Goal: Transaction & Acquisition: Purchase product/service

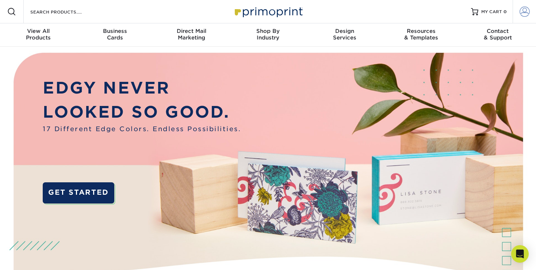
click at [521, 10] on span at bounding box center [524, 12] width 10 height 10
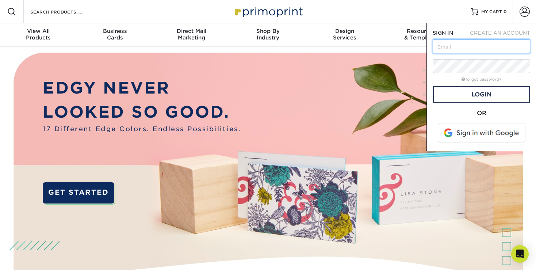
paste input "[PERSON_NAME][EMAIL_ADDRESS][DOMAIN_NAME]"
type input "[PERSON_NAME][EMAIL_ADDRESS][DOMAIN_NAME]"
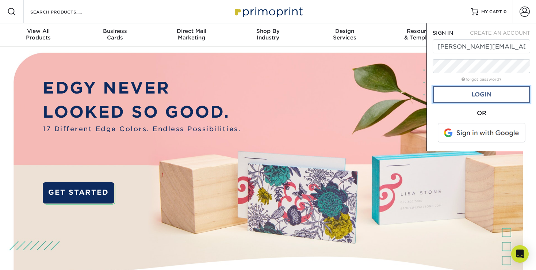
click at [488, 96] on link "Login" at bounding box center [480, 94] width 97 height 17
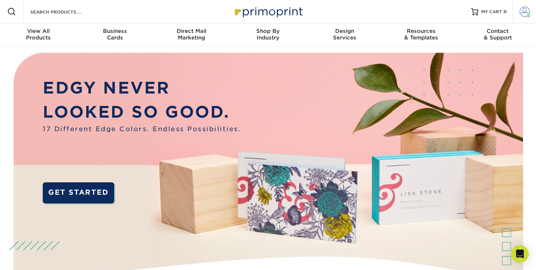
click at [526, 14] on span at bounding box center [524, 12] width 10 height 10
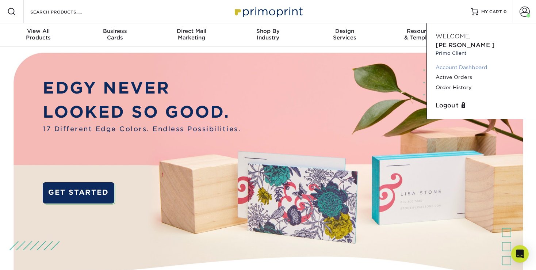
click at [467, 62] on link "Account Dashboard" at bounding box center [481, 67] width 92 height 10
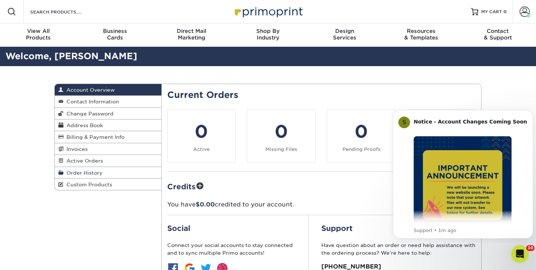
click at [99, 170] on span "Order History" at bounding box center [82, 173] width 39 height 6
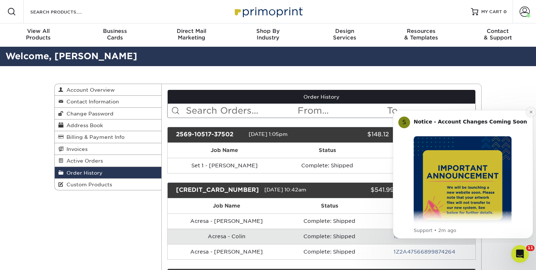
click at [530, 114] on button "Dismiss notification" at bounding box center [530, 111] width 9 height 9
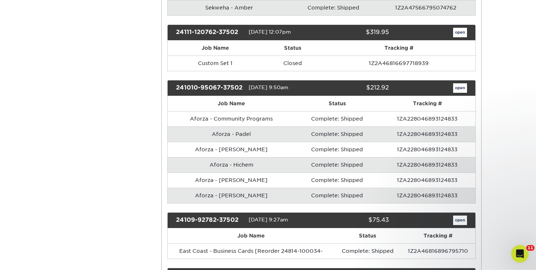
scroll to position [548, 0]
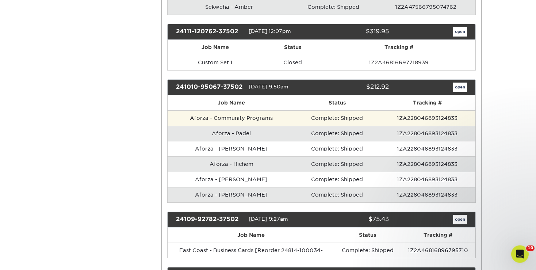
click at [400, 117] on td "1ZA228046893124833" at bounding box center [427, 117] width 96 height 15
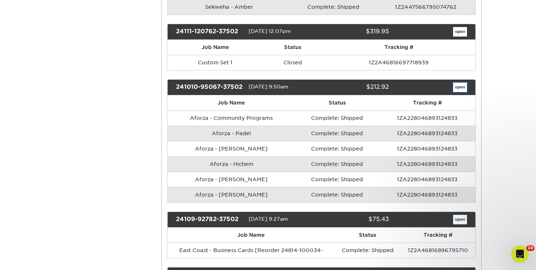
click at [463, 82] on link "open" at bounding box center [460, 86] width 14 height 9
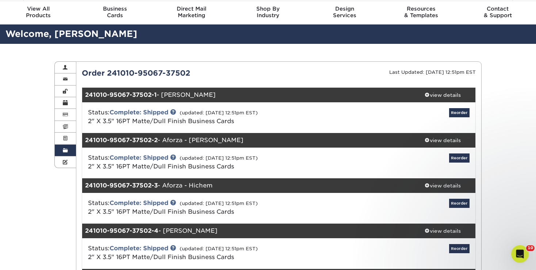
scroll to position [23, 0]
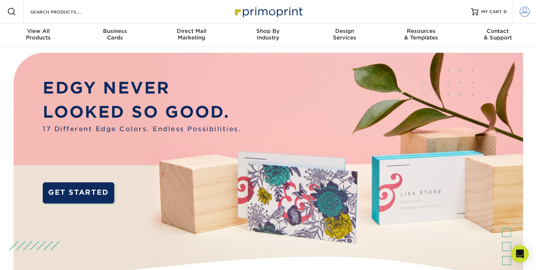
click at [523, 10] on span at bounding box center [524, 12] width 10 height 10
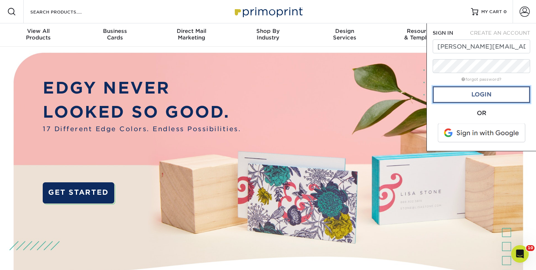
click at [480, 94] on link "Login" at bounding box center [480, 94] width 97 height 17
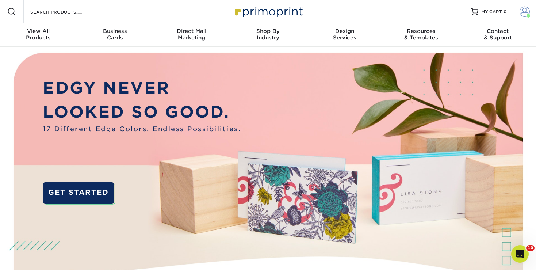
click at [523, 15] on span at bounding box center [524, 12] width 10 height 10
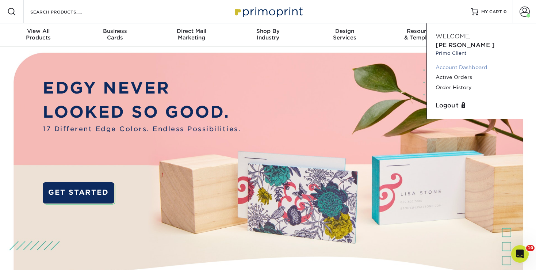
click at [468, 62] on link "Account Dashboard" at bounding box center [481, 67] width 92 height 10
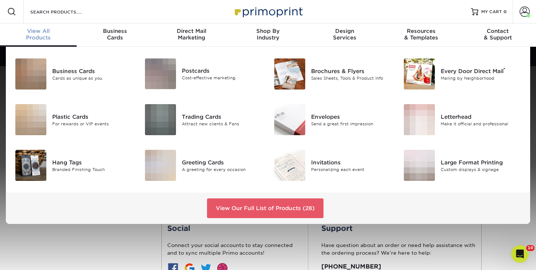
click at [38, 37] on div "View All Products" at bounding box center [38, 34] width 77 height 13
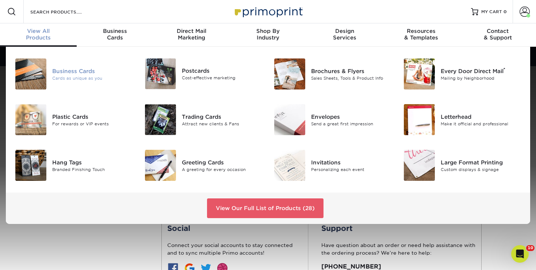
click at [70, 69] on div "Business Cards" at bounding box center [92, 71] width 81 height 8
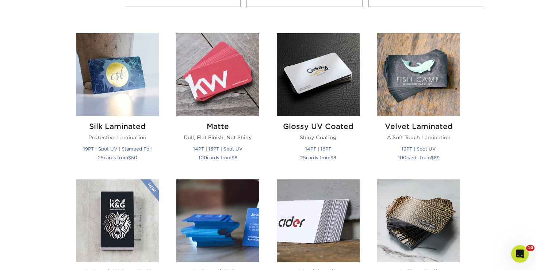
scroll to position [205, 0]
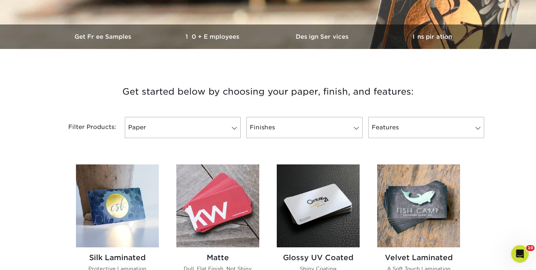
click at [200, 188] on img at bounding box center [217, 205] width 83 height 83
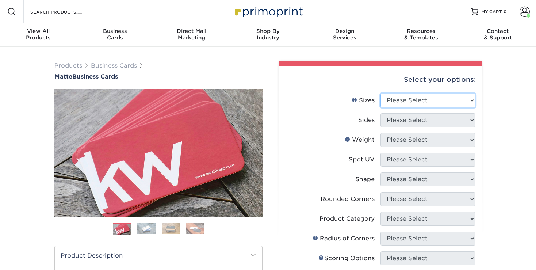
click at [380, 93] on select "Please Select 1.5" x 3.5" - Mini 1.75" x 3.5" - Mini 2" x 2" - Square 2" x 3" -…" at bounding box center [427, 100] width 95 height 14
select select "2.00x3.50"
click option "2" x 3.5" - Standard" at bounding box center [0, 0] width 0 height 0
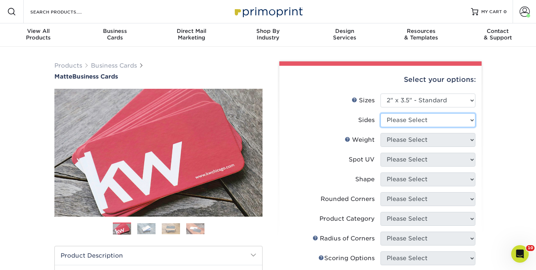
click at [380, 113] on select "Please Select Print Both Sides Print Front Only" at bounding box center [427, 120] width 95 height 14
select select "13abbda7-1d64-4f25-8bb2-c179b224825d"
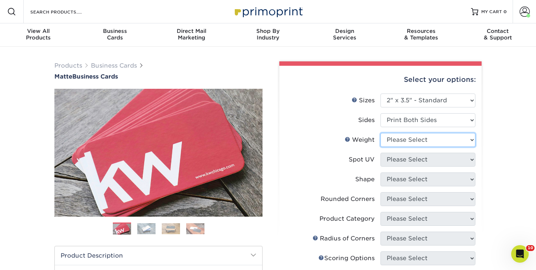
select select "16PT"
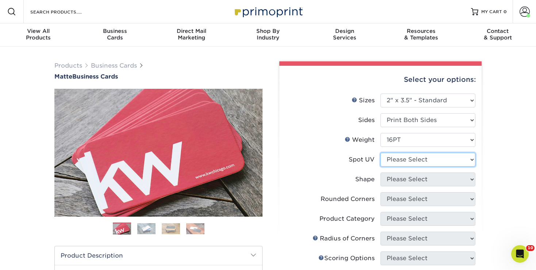
click at [380, 152] on select "Please Select No Spot UV Front and Back (Both Sides) Front Only Back Only" at bounding box center [427, 159] width 95 height 14
select select "3"
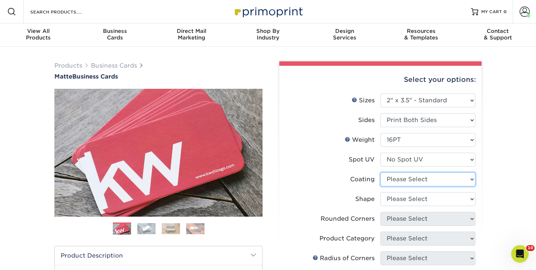
click at [380, 172] on select at bounding box center [427, 179] width 95 height 14
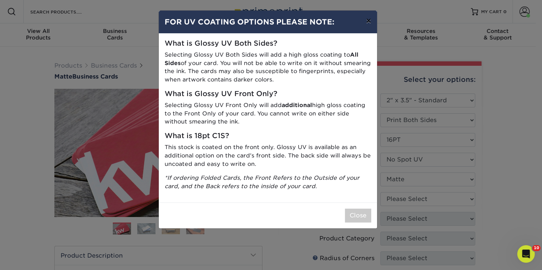
click at [370, 22] on button "×" at bounding box center [368, 21] width 17 height 20
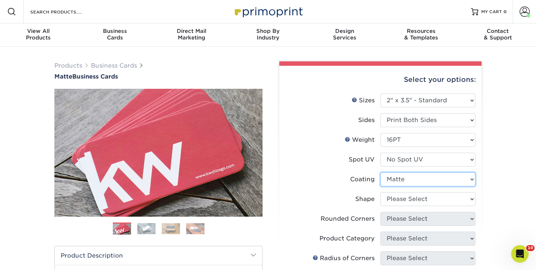
click at [380, 172] on select at bounding box center [427, 179] width 95 height 14
select select "-1"
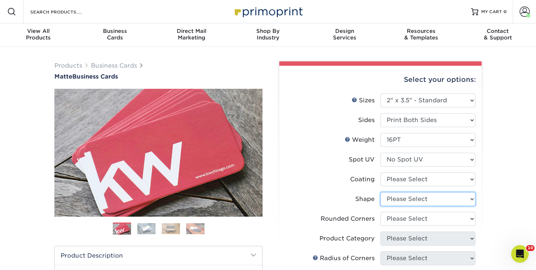
click at [380, 192] on select "Please Select Standard Oval" at bounding box center [427, 199] width 95 height 14
select select "standard"
click option "Standard" at bounding box center [0, 0] width 0 height 0
click at [380, 172] on select at bounding box center [427, 179] width 95 height 14
select select "121bb7b5-3b4d-429f-bd8d-bbf80e953313"
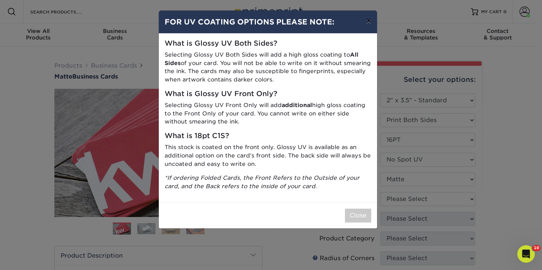
click at [367, 20] on button "×" at bounding box center [368, 21] width 17 height 20
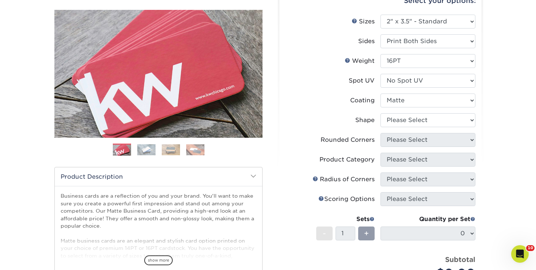
scroll to position [79, 0]
click at [380, 113] on select "Please Select Standard Oval" at bounding box center [427, 120] width 95 height 14
select select "standard"
click at [380, 133] on select "Please Select Yes - Round 2 Corners Yes - Round 4 Corners No" at bounding box center [427, 140] width 95 height 14
select select "0"
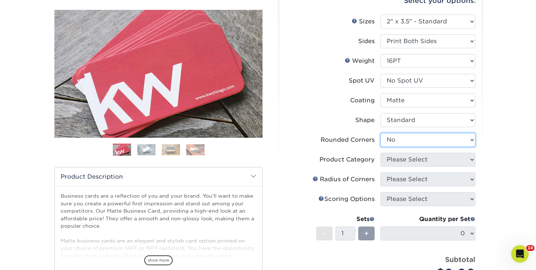
click option "No" at bounding box center [0, 0] width 0 height 0
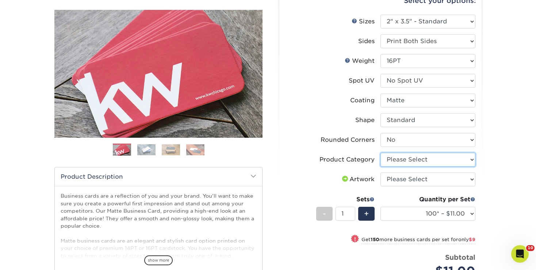
click at [380, 152] on select "Please Select Business Cards" at bounding box center [427, 159] width 95 height 14
select select "3b5148f1-0588-4f88-a218-97bcfdce65c1"
click option "Business Cards" at bounding box center [0, 0] width 0 height 0
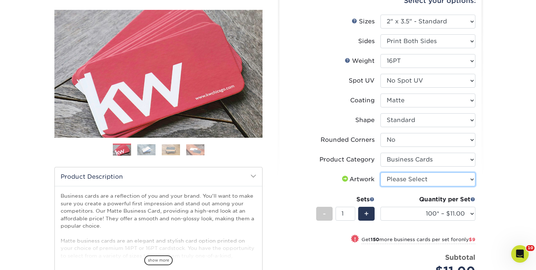
click at [380, 172] on select "Please Select I will upload files I need a design - $100" at bounding box center [427, 179] width 95 height 14
select select "upload"
click option "I will upload files" at bounding box center [0, 0] width 0 height 0
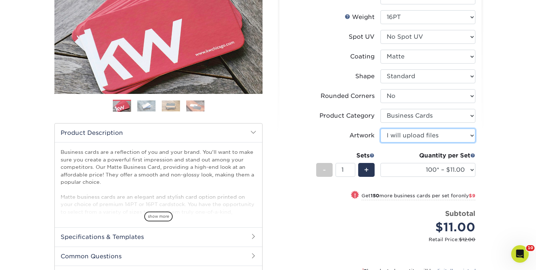
scroll to position [123, 0]
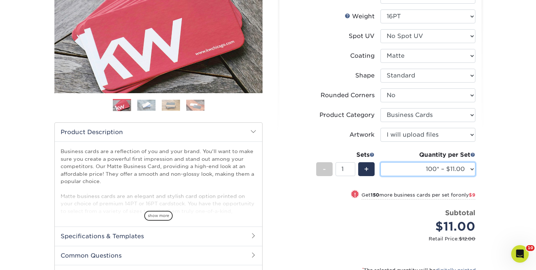
click at [380, 162] on select "100* – $11.00 250* – $20.00 500 – $39.00 1000 – $49.00 2500 – $87.00 5000 – $16…" at bounding box center [427, 169] width 95 height 14
select select "250* – $20.00"
click option "250* – $20.00" at bounding box center [0, 0] width 0 height 0
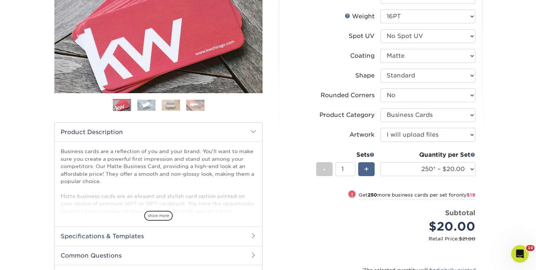
click at [366, 165] on span "+" at bounding box center [366, 168] width 5 height 11
type input "4"
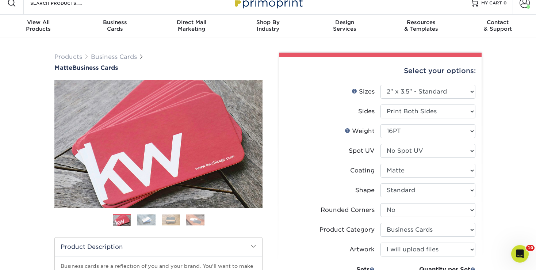
scroll to position [0, 0]
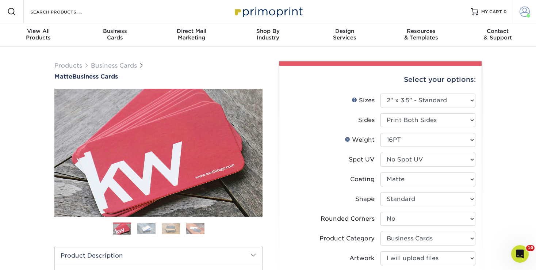
click at [522, 15] on span at bounding box center [524, 12] width 10 height 10
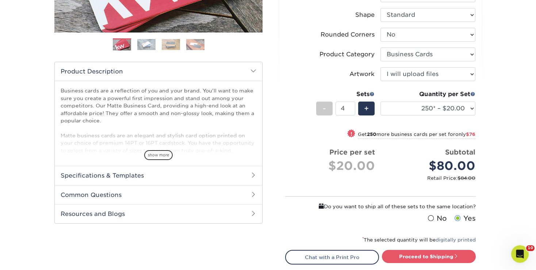
scroll to position [184, 0]
click at [437, 256] on link "Proceed to Shipping" at bounding box center [429, 255] width 94 height 13
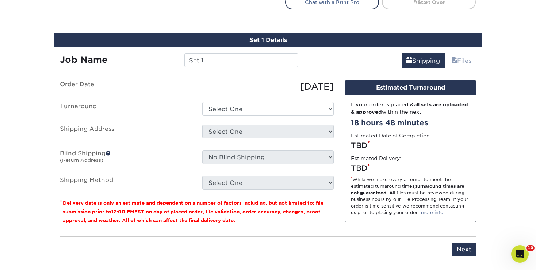
scroll to position [452, 0]
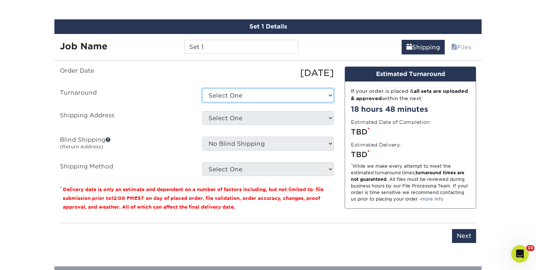
click at [202, 88] on select "Select One 2-4 Business Days 2 Day Next Business Day" at bounding box center [267, 95] width 131 height 14
select select "9fe09f74-13a8-4433-b0c6-7e0e9829344b"
click option "Next Business Day" at bounding box center [0, 0] width 0 height 0
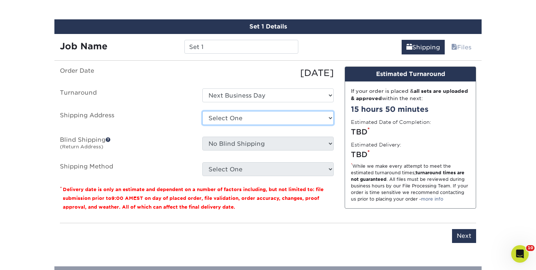
click at [202, 111] on select "Select One A-Line Distributors Acresa Adriana Miller Aforza Amit Sen (Oosita-CM…" at bounding box center [267, 118] width 131 height 14
select select "207349"
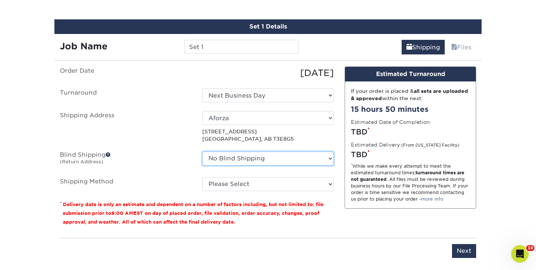
click at [202, 151] on select "No Blind Shipping A-Line Distributors Acresa Adriana Miller Aforza Amit Sen (Oo…" at bounding box center [267, 158] width 131 height 14
select select "88205"
click option "Trait Marketing ([GEOGRAPHIC_DATA])" at bounding box center [0, 0] width 0 height 0
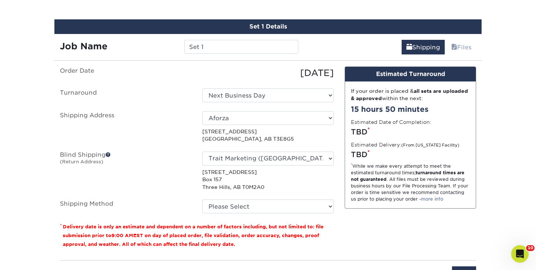
click at [110, 152] on span at bounding box center [107, 154] width 5 height 5
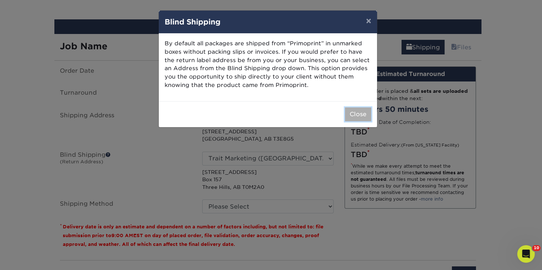
click at [355, 114] on button "Close" at bounding box center [358, 114] width 26 height 14
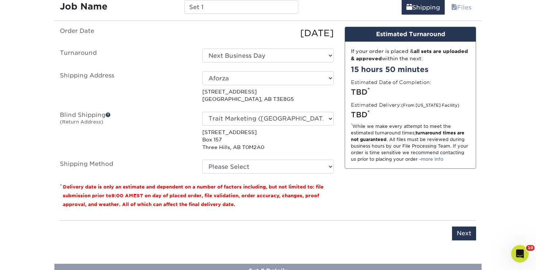
scroll to position [492, 0]
click at [281, 177] on fieldset "Order Date 09/05/2025 Turnaround Select One 2-4 Business Days 2 Day Next Busine…" at bounding box center [197, 104] width 274 height 155
click at [202, 159] on select "Please Select Standard (+$20.53) Worldwide Expedited (+$34.55) Saver (+$39.51) …" at bounding box center [267, 166] width 131 height 14
select select "11"
click option "Standard (+$20.53)" at bounding box center [0, 0] width 0 height 0
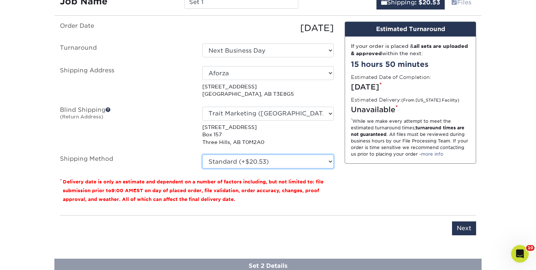
scroll to position [497, 0]
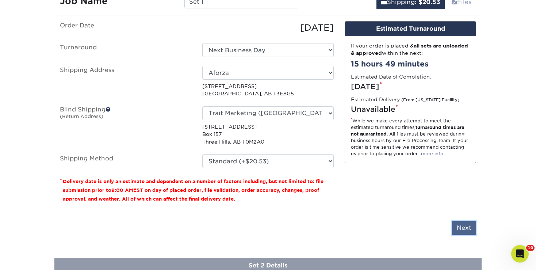
click at [456, 223] on input "Next" at bounding box center [464, 228] width 24 height 14
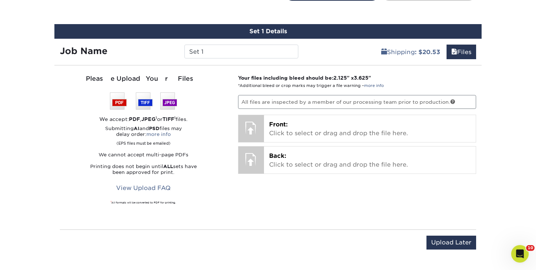
scroll to position [447, 0]
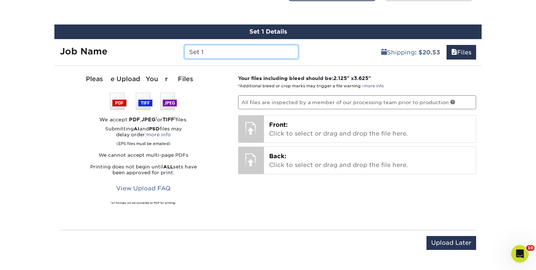
click at [275, 57] on input "Set 1" at bounding box center [240, 52] width 113 height 14
type input "Digital Media Coordinator"
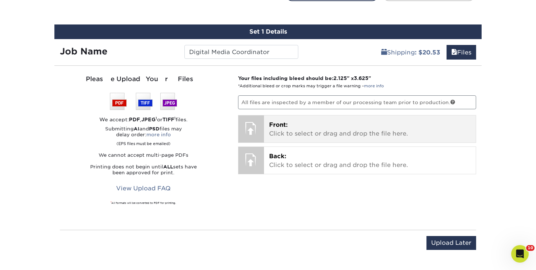
click at [309, 120] on p "Front: Click to select or drag and drop the file here." at bounding box center [370, 129] width 202 height 18
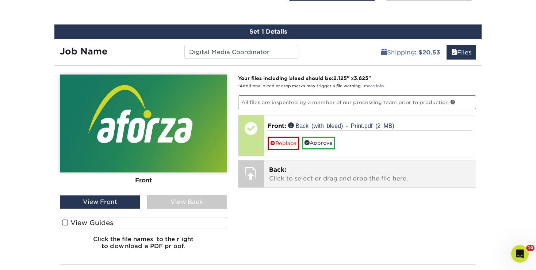
click at [342, 172] on p "Back: Click to select or drag and drop the file here." at bounding box center [370, 174] width 202 height 18
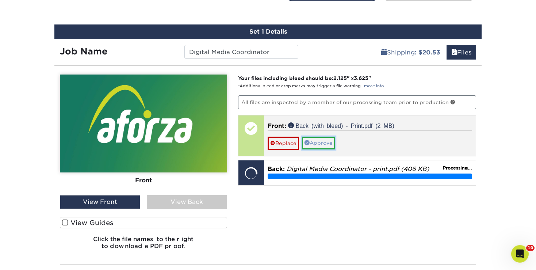
click at [329, 143] on link "Approve" at bounding box center [318, 142] width 33 height 12
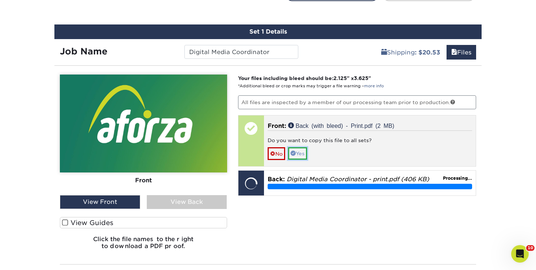
click at [302, 147] on link "Yes" at bounding box center [297, 153] width 19 height 12
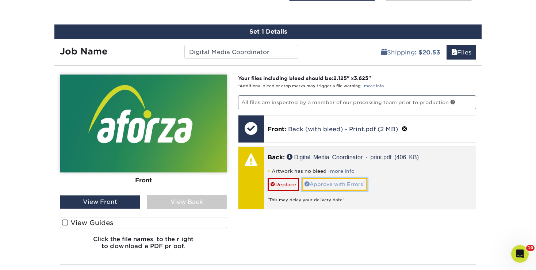
click at [346, 178] on link "Approve with Errors *" at bounding box center [334, 184] width 65 height 12
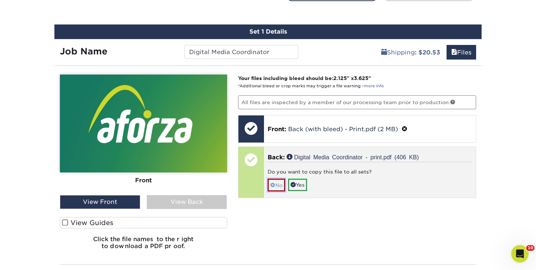
click at [278, 182] on link "No" at bounding box center [276, 184] width 18 height 13
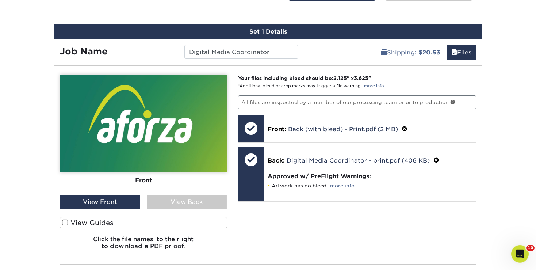
click at [186, 196] on div "View Back" at bounding box center [187, 202] width 80 height 14
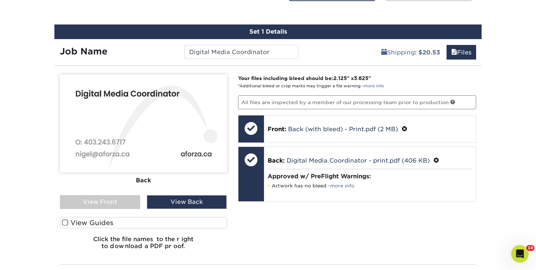
click at [123, 195] on div "View Front" at bounding box center [100, 202] width 80 height 14
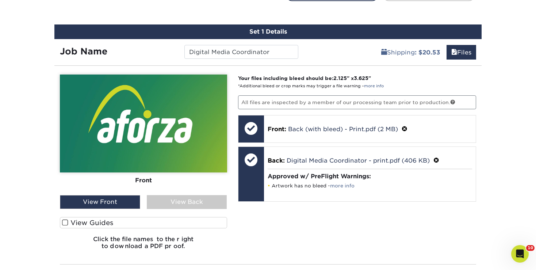
click at [163, 196] on div "View Back" at bounding box center [187, 202] width 80 height 14
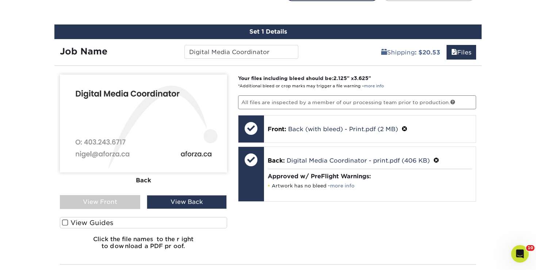
click at [65, 221] on span at bounding box center [65, 222] width 6 height 7
click at [0, 0] on input "View Guides" at bounding box center [0, 0] width 0 height 0
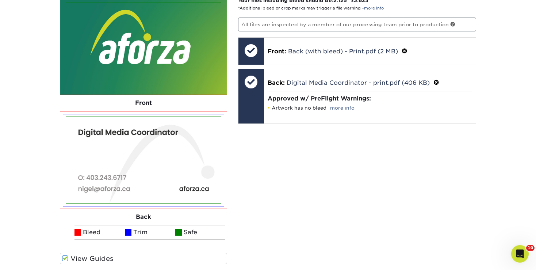
scroll to position [573, 0]
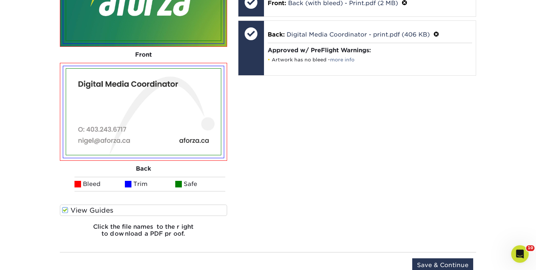
click at [291, 189] on div "Your files including bleed should be: 2.125 " x 3.625 " *Additional bleed or cr…" at bounding box center [356, 96] width 249 height 294
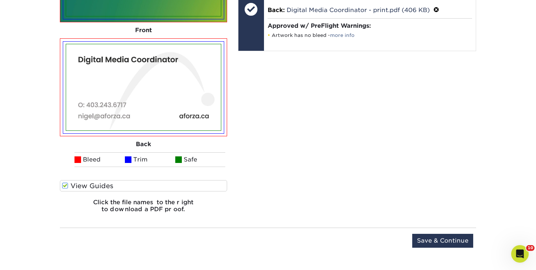
scroll to position [633, 0]
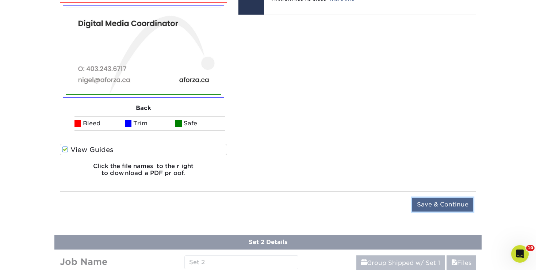
click at [439, 200] on input "Save & Continue" at bounding box center [442, 204] width 61 height 14
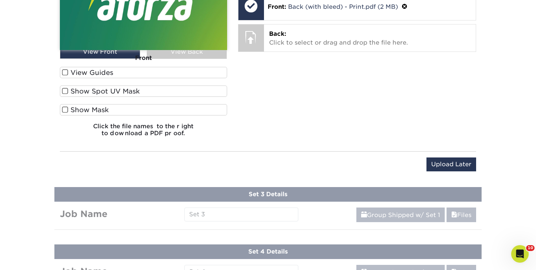
scroll to position [531, 0]
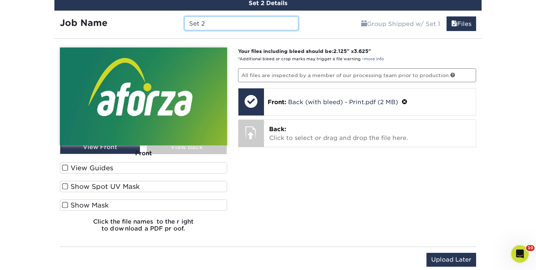
click at [249, 23] on input "Set 2" at bounding box center [240, 23] width 113 height 14
type input "S"
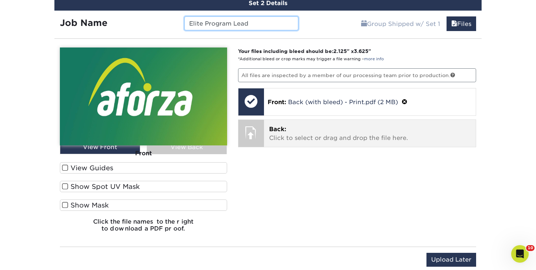
type input "Elite Program Lead"
click at [282, 120] on div "Back: Click to select or drag and drop the file here. Choose file" at bounding box center [370, 133] width 212 height 27
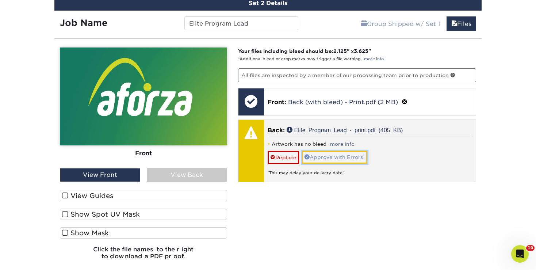
click at [351, 155] on link "Approve with Errors *" at bounding box center [334, 157] width 65 height 12
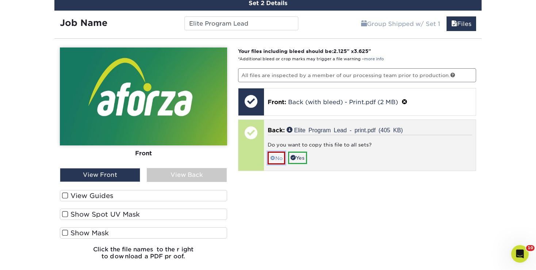
click at [281, 154] on link "No" at bounding box center [276, 157] width 18 height 13
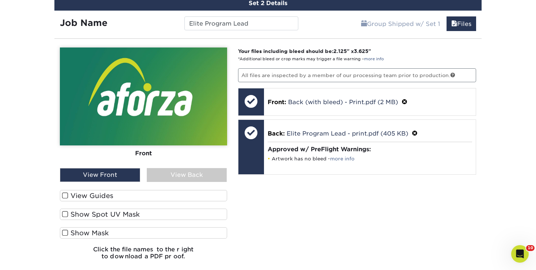
click at [210, 173] on div "View Back" at bounding box center [187, 175] width 80 height 14
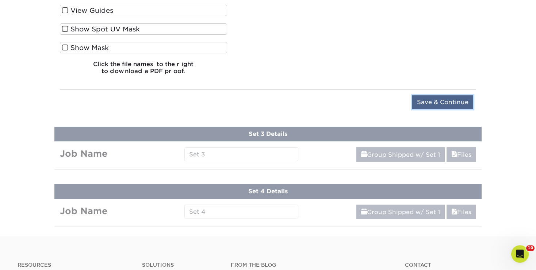
click at [435, 98] on input "Save & Continue" at bounding box center [442, 102] width 61 height 14
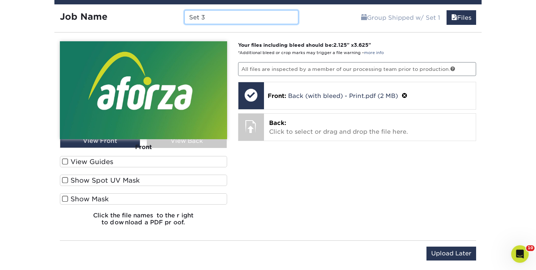
scroll to position [594, 0]
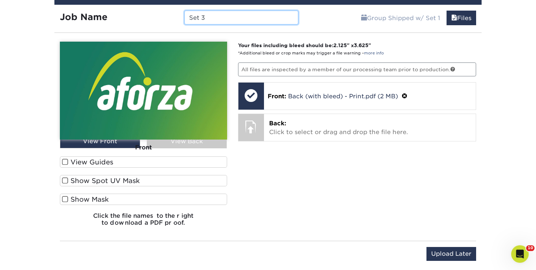
click at [229, 18] on input "Set 3" at bounding box center [240, 18] width 113 height 14
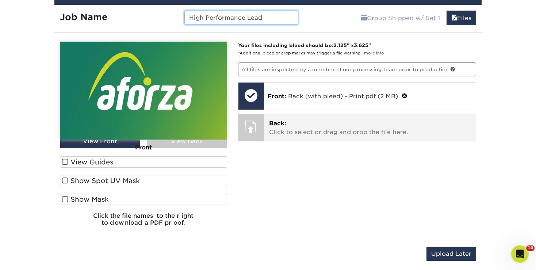
type input "High Performance Lead"
click at [295, 120] on p "Back: Click to select or drag and drop the file here." at bounding box center [370, 128] width 202 height 18
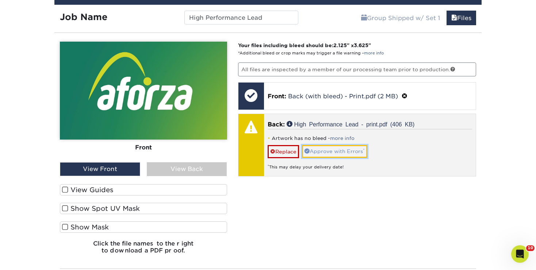
click at [336, 149] on link "Approve with Errors *" at bounding box center [334, 151] width 65 height 12
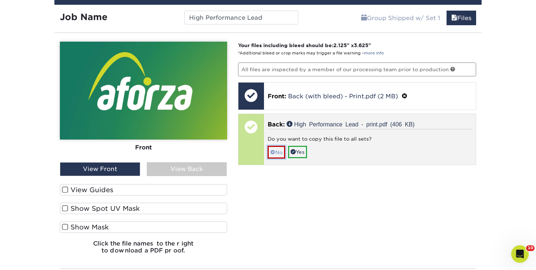
click at [278, 150] on link "No" at bounding box center [276, 152] width 18 height 13
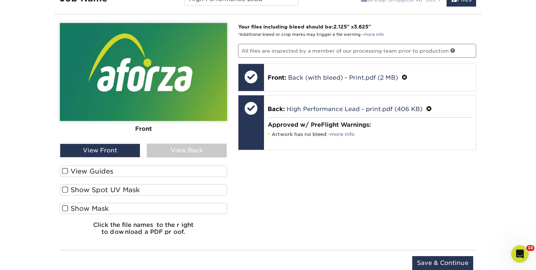
scroll to position [613, 0]
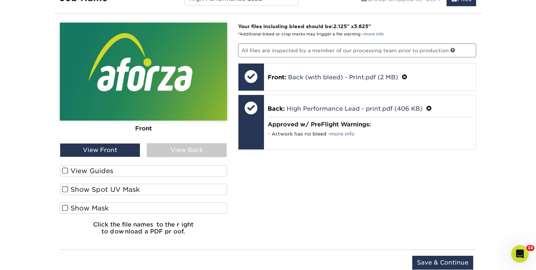
click at [177, 144] on div "View Back" at bounding box center [187, 150] width 80 height 14
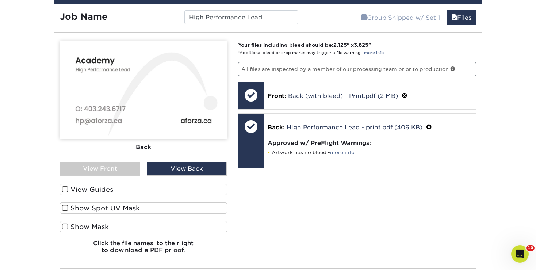
scroll to position [604, 0]
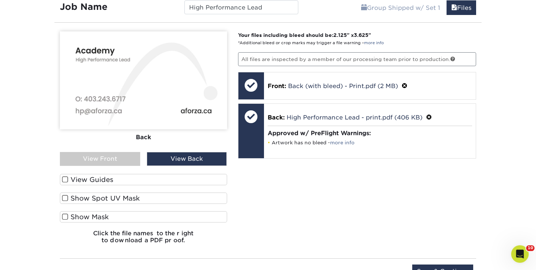
click at [125, 154] on div "View Front" at bounding box center [100, 159] width 80 height 14
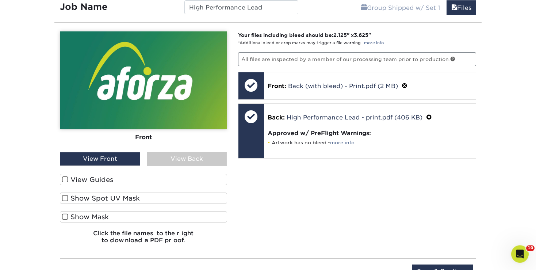
click at [168, 160] on div "View Back" at bounding box center [187, 159] width 80 height 14
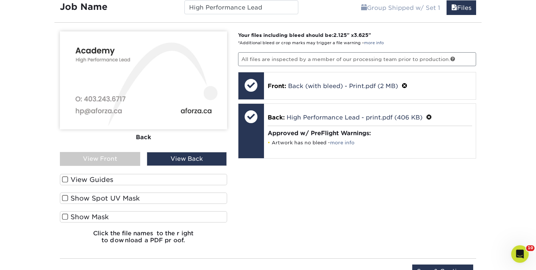
scroll to position [657, 0]
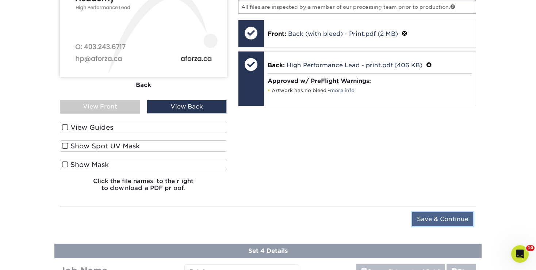
click at [440, 215] on input "Save & Continue" at bounding box center [442, 219] width 61 height 14
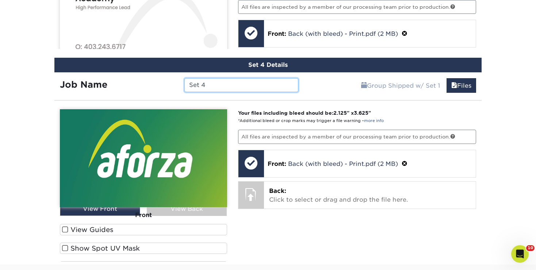
scroll to position [635, 0]
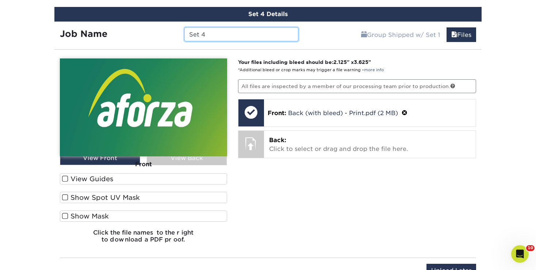
click at [218, 28] on input "Set 4" at bounding box center [240, 34] width 113 height 14
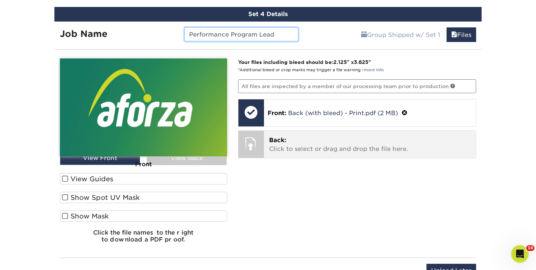
type input "Performance Program Lead"
click at [329, 150] on p "Back: Click to select or drag and drop the file here." at bounding box center [370, 145] width 202 height 18
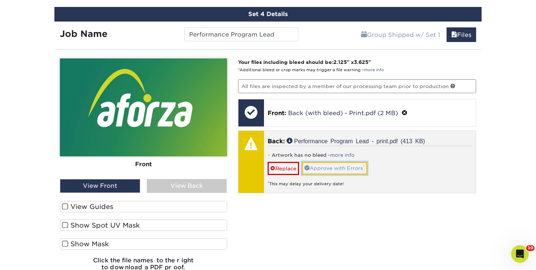
click at [347, 167] on link "Approve with Errors *" at bounding box center [334, 168] width 65 height 12
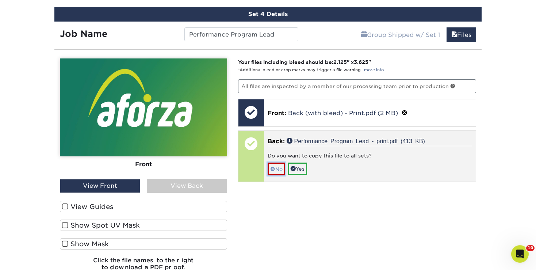
click at [281, 165] on link "No" at bounding box center [276, 168] width 18 height 13
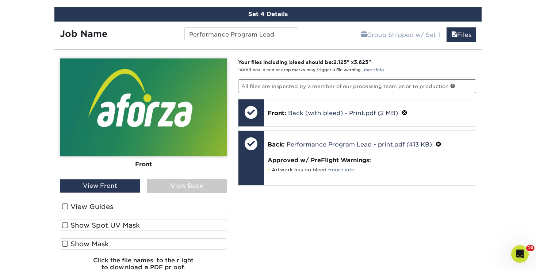
click at [208, 184] on div "View Back" at bounding box center [187, 186] width 80 height 14
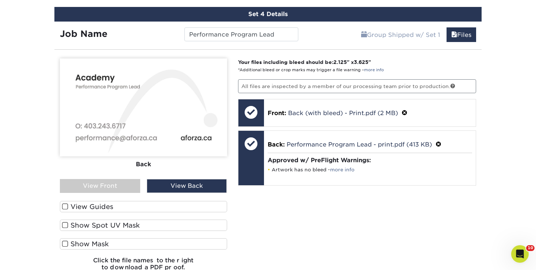
click at [129, 184] on div "View Front" at bounding box center [100, 186] width 80 height 14
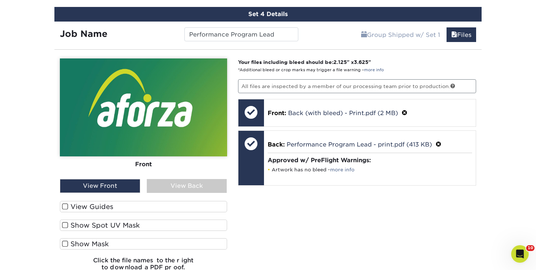
scroll to position [704, 0]
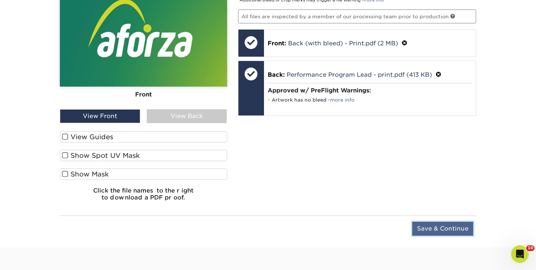
click at [461, 229] on input "Save & Continue" at bounding box center [442, 228] width 61 height 14
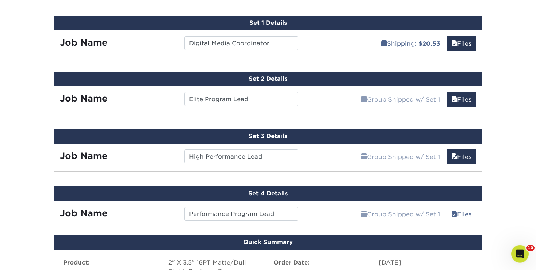
scroll to position [456, 0]
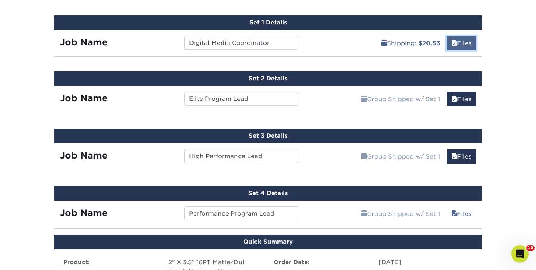
click at [452, 41] on span at bounding box center [454, 43] width 6 height 7
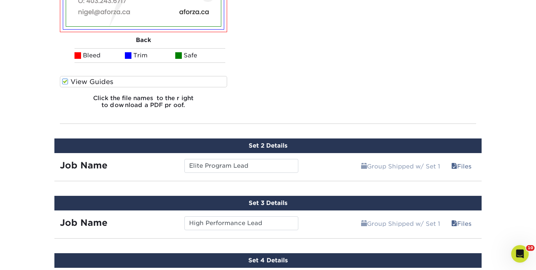
scroll to position [742, 0]
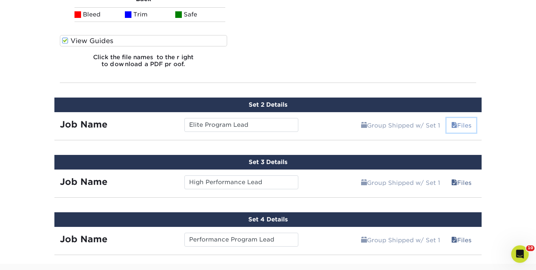
click at [464, 123] on link "Files" at bounding box center [461, 125] width 30 height 15
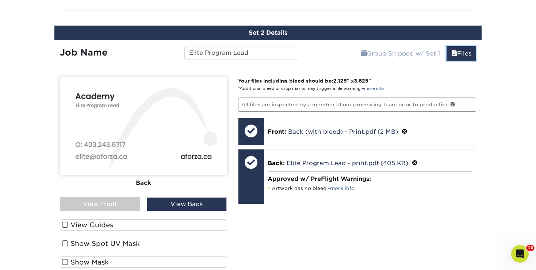
scroll to position [815, 0]
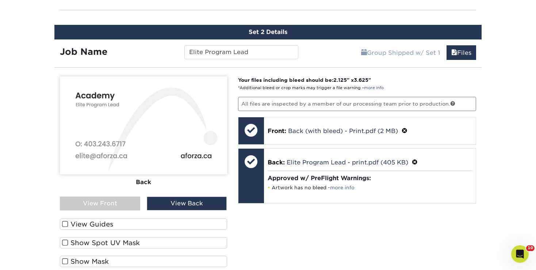
click at [118, 198] on div "View Front" at bounding box center [100, 203] width 80 height 14
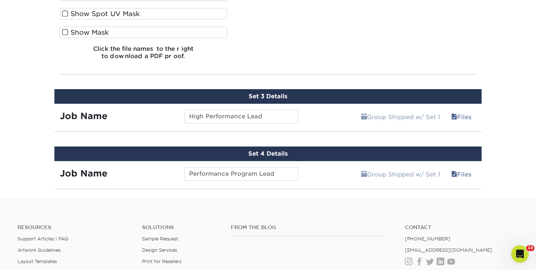
scroll to position [1045, 0]
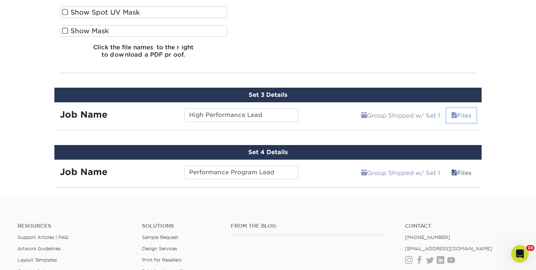
click at [462, 112] on link "Files" at bounding box center [461, 115] width 30 height 15
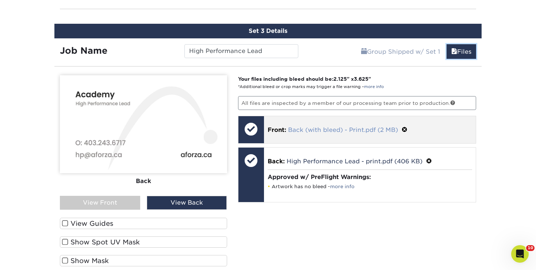
scroll to position [1109, 0]
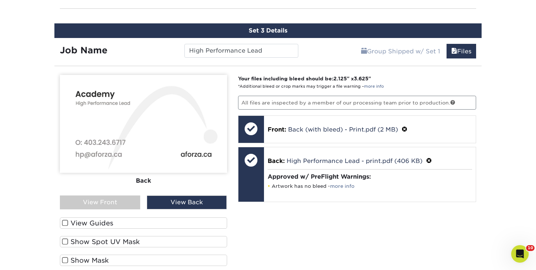
click at [127, 200] on div "View Front" at bounding box center [100, 202] width 80 height 14
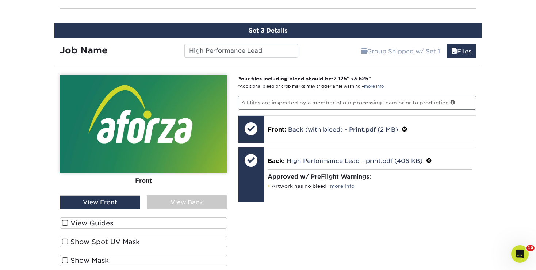
click at [127, 200] on div "View Front" at bounding box center [100, 202] width 80 height 14
click at [167, 204] on div "View Back" at bounding box center [187, 202] width 80 height 14
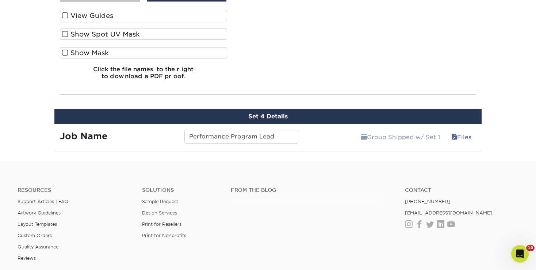
scroll to position [1317, 0]
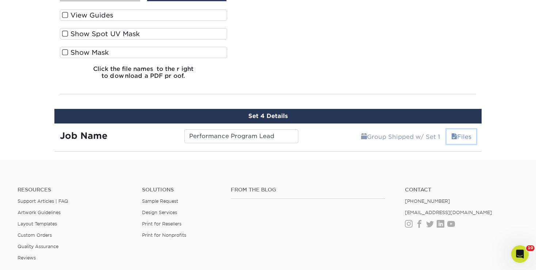
click at [460, 137] on link "Files" at bounding box center [461, 136] width 30 height 15
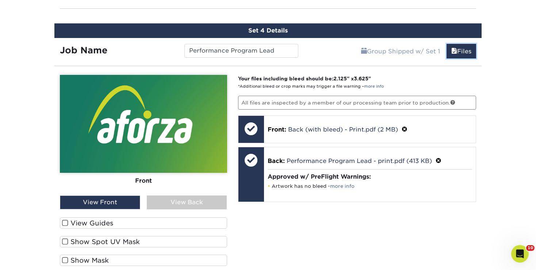
scroll to position [1421, 0]
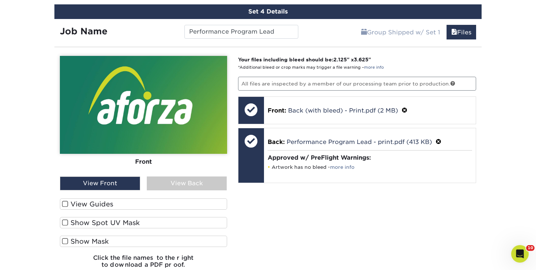
click at [183, 178] on div "View Back" at bounding box center [187, 183] width 80 height 14
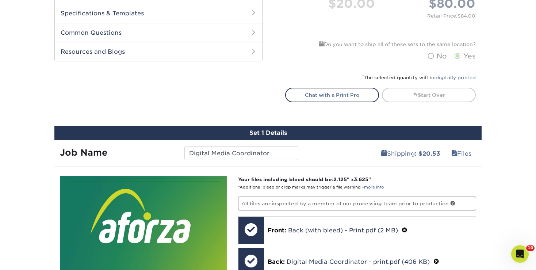
scroll to position [400, 0]
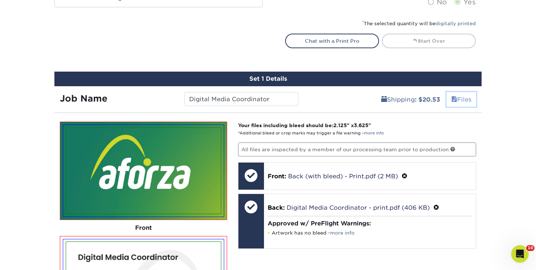
click at [454, 96] on span at bounding box center [454, 99] width 6 height 7
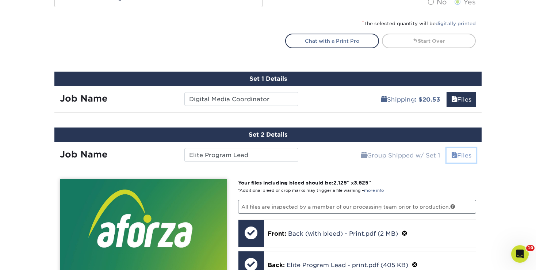
click at [460, 152] on link "Files" at bounding box center [461, 155] width 30 height 15
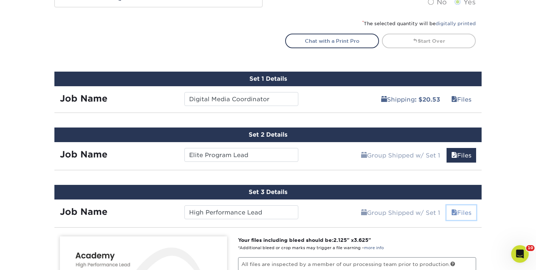
click at [463, 206] on link "Files" at bounding box center [461, 212] width 30 height 15
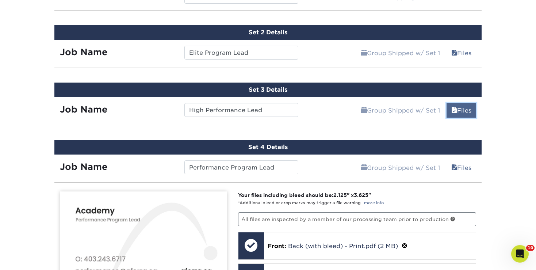
scroll to position [503, 0]
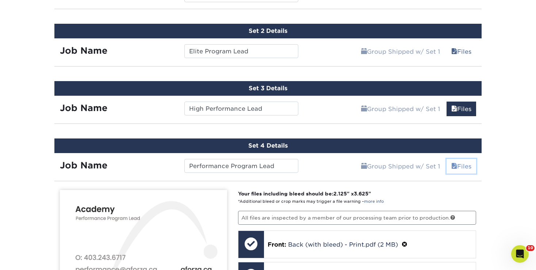
click at [460, 159] on link "Files" at bounding box center [461, 166] width 30 height 15
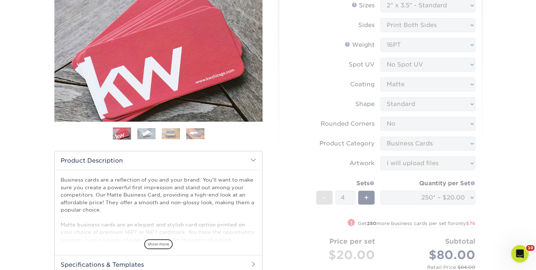
scroll to position [175, 0]
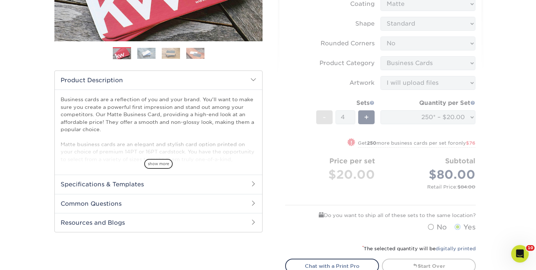
click at [408, 159] on form "Sizes Help Sizes Please Select 1.5" x 3.5" - Mini 1.75" x 3.5" - Mini 2" x 2" -…" at bounding box center [380, 76] width 190 height 317
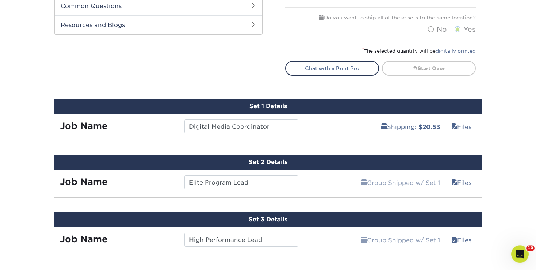
scroll to position [373, 0]
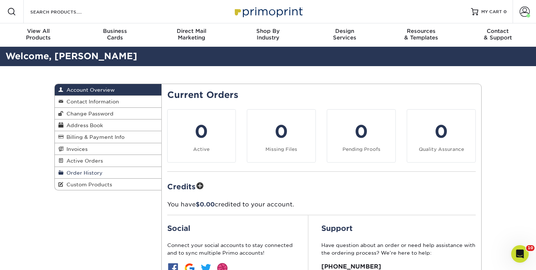
click at [110, 171] on link "Order History" at bounding box center [108, 173] width 107 height 12
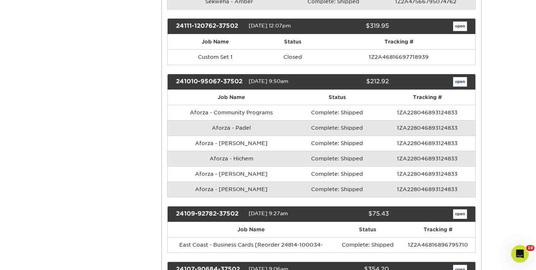
scroll to position [553, 0]
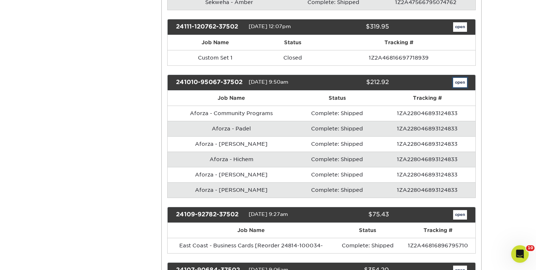
click at [460, 78] on link "open" at bounding box center [460, 82] width 14 height 9
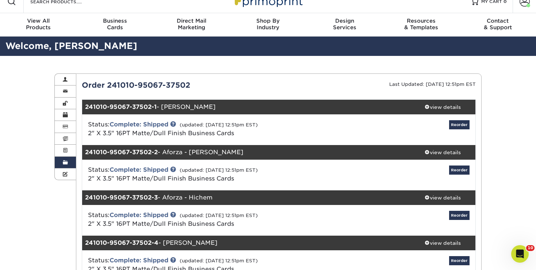
scroll to position [11, 0]
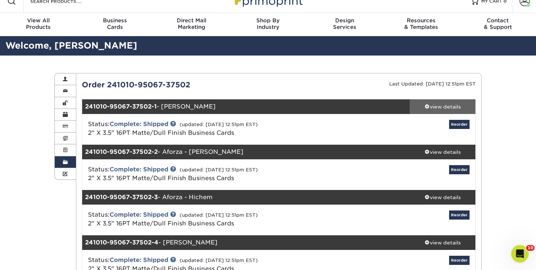
click at [443, 107] on div "view details" at bounding box center [442, 106] width 66 height 7
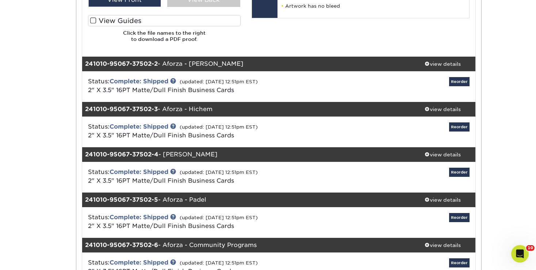
scroll to position [354, 0]
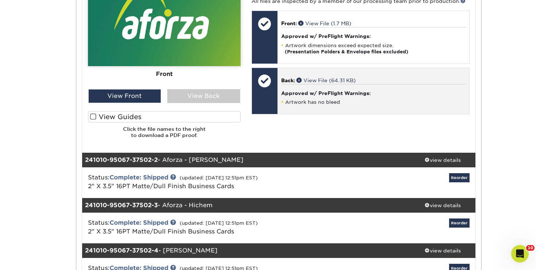
click at [315, 95] on h4 "Approved w/ PreFlight Warnings:" at bounding box center [373, 93] width 184 height 6
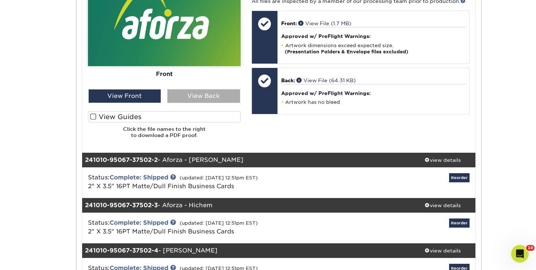
click at [210, 101] on div "View Back" at bounding box center [203, 96] width 73 height 14
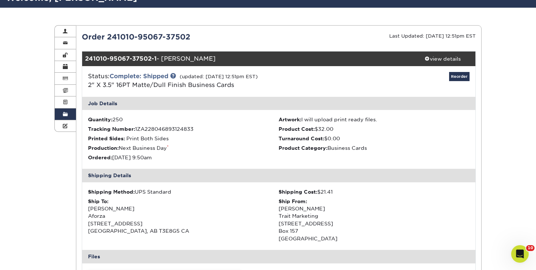
scroll to position [69, 0]
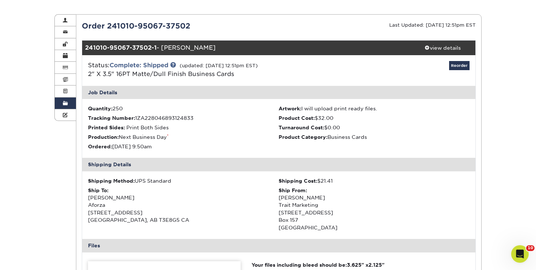
click at [69, 101] on link "Order History" at bounding box center [65, 103] width 21 height 12
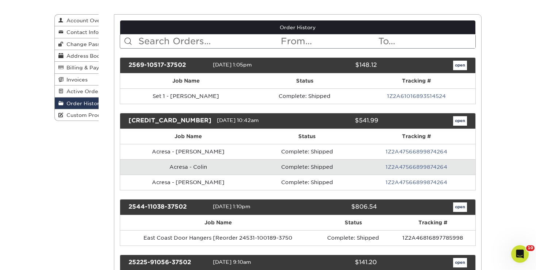
scroll to position [0, 0]
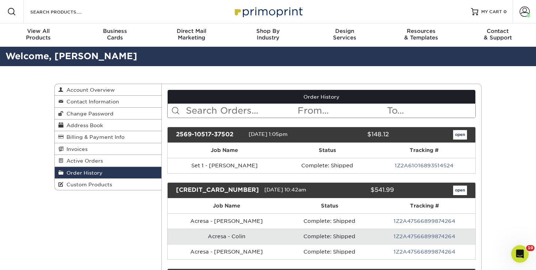
click at [109, 170] on link "Order History" at bounding box center [108, 173] width 107 height 12
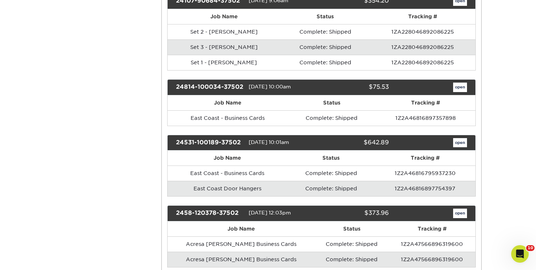
scroll to position [822, 0]
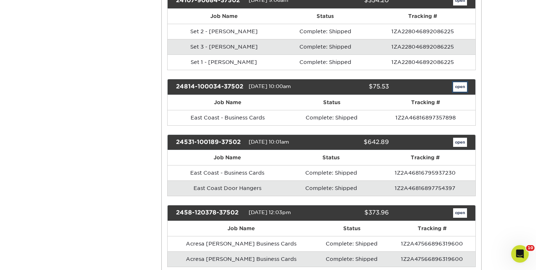
click at [460, 82] on link "open" at bounding box center [460, 86] width 14 height 9
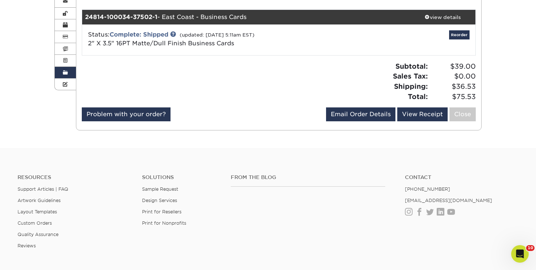
scroll to position [100, 0]
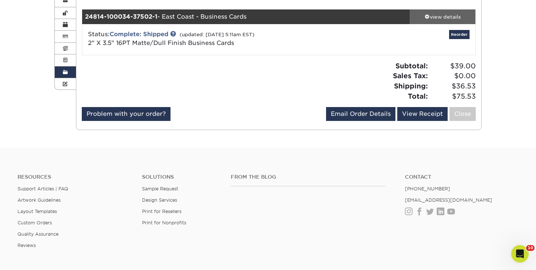
click at [440, 14] on div "view details" at bounding box center [442, 16] width 66 height 7
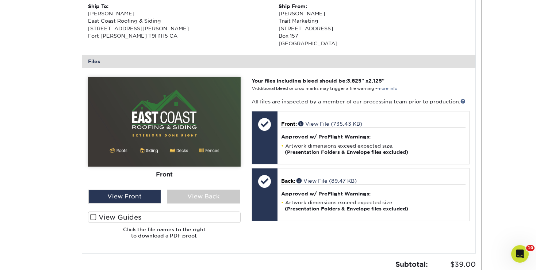
scroll to position [292, 0]
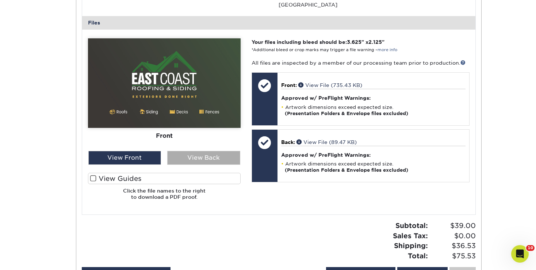
click at [235, 154] on div "View Back" at bounding box center [203, 158] width 73 height 14
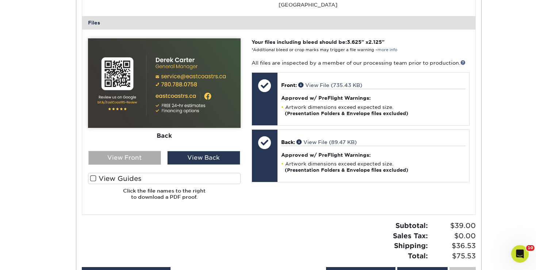
click at [142, 159] on div "View Front" at bounding box center [124, 158] width 73 height 14
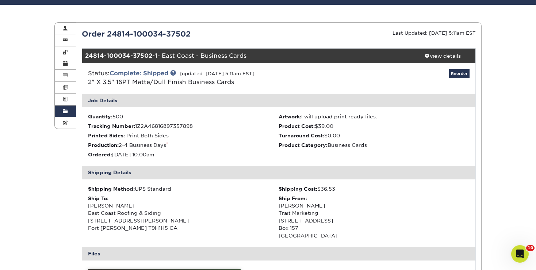
scroll to position [0, 0]
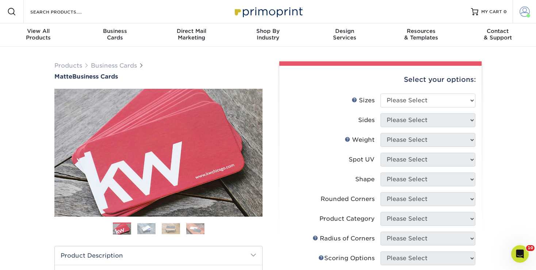
click at [523, 8] on span at bounding box center [524, 12] width 10 height 10
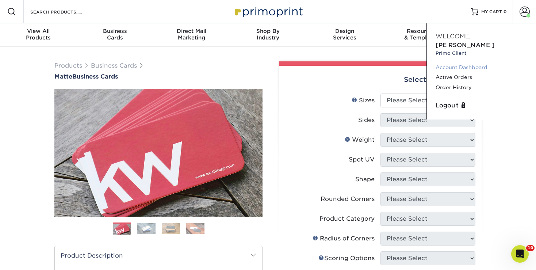
click at [461, 62] on link "Account Dashboard" at bounding box center [481, 67] width 92 height 10
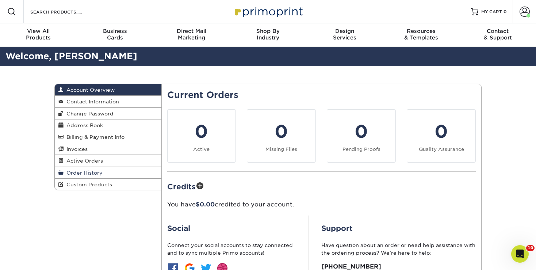
click at [100, 173] on span "Order History" at bounding box center [82, 173] width 39 height 6
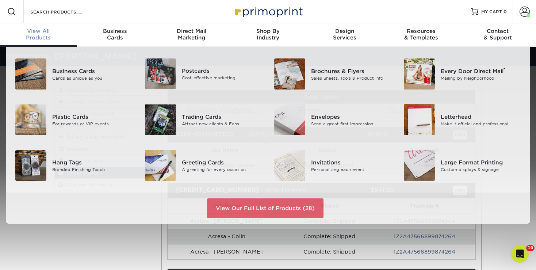
click at [44, 35] on div "View All Products" at bounding box center [38, 34] width 77 height 13
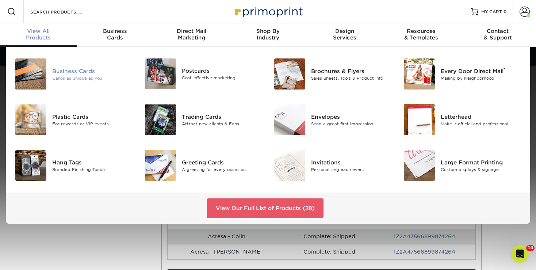
click at [62, 81] on div "Business Cards Cards as unique as you" at bounding box center [95, 73] width 86 height 31
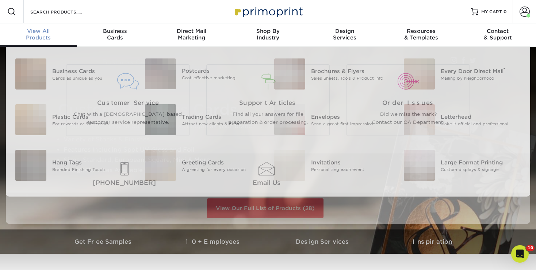
click at [39, 29] on span "View All" at bounding box center [38, 31] width 77 height 7
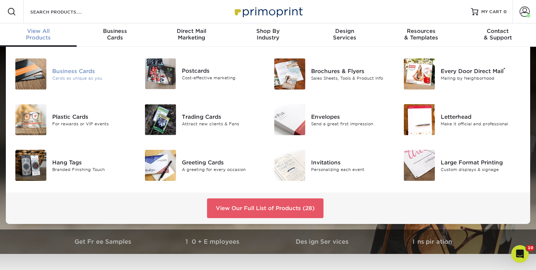
click at [85, 73] on div "Business Cards" at bounding box center [92, 71] width 81 height 8
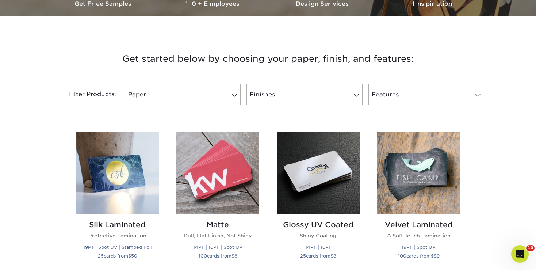
scroll to position [241, 0]
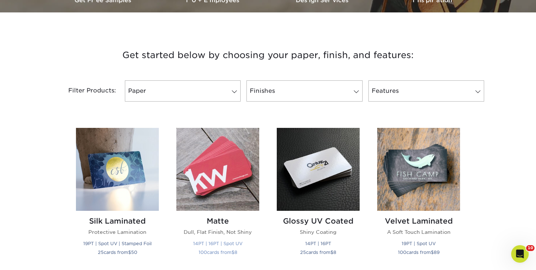
click at [225, 162] on img at bounding box center [217, 169] width 83 height 83
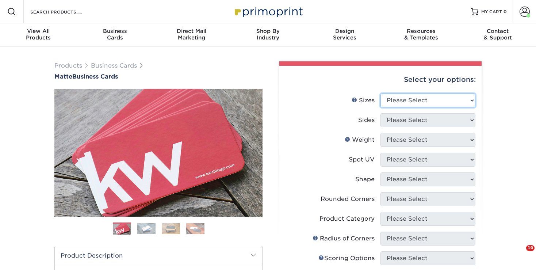
click at [380, 93] on select "Please Select 1.5" x 3.5" - Mini 1.75" x 3.5" - Mini 2" x 2" - Square 2" x 3" -…" at bounding box center [427, 100] width 95 height 14
select select "2.00x3.50"
click option "2" x 3.5" - Standard" at bounding box center [0, 0] width 0 height 0
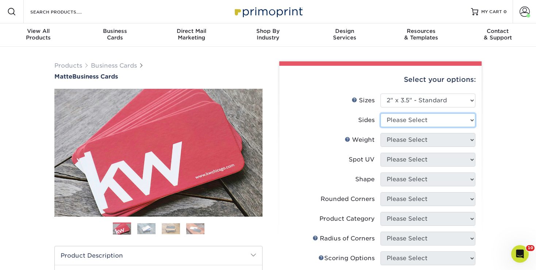
click at [380, 113] on select "Please Select Print Both Sides Print Front Only" at bounding box center [427, 120] width 95 height 14
select select "13abbda7-1d64-4f25-8bb2-c179b224825d"
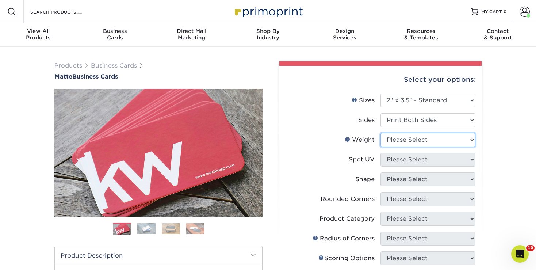
click at [380, 133] on select "Please Select 16PT 14PT" at bounding box center [427, 140] width 95 height 14
select select "16PT"
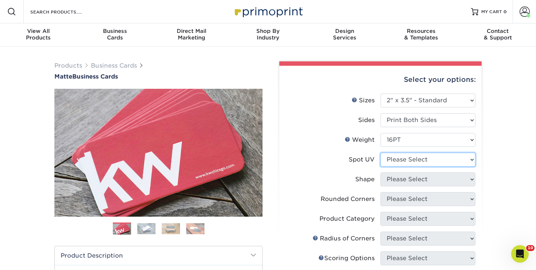
click at [380, 152] on select "Please Select No Spot UV Front and Back (Both Sides) Front Only Back Only" at bounding box center [427, 159] width 95 height 14
select select "3"
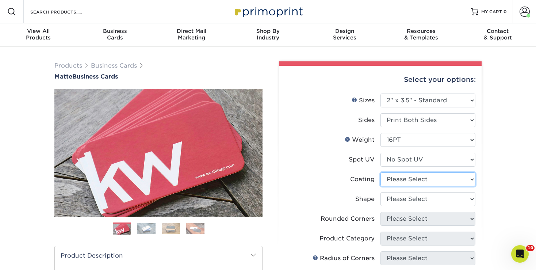
click at [380, 172] on select at bounding box center [427, 179] width 95 height 14
select select "121bb7b5-3b4d-429f-bd8d-bbf80e953313"
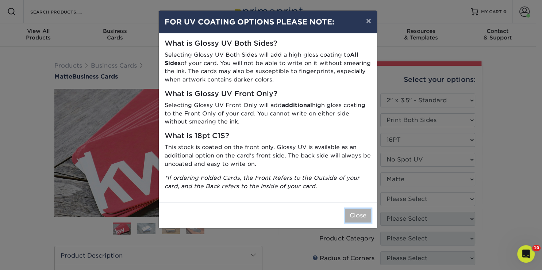
click at [360, 215] on button "Close" at bounding box center [358, 215] width 26 height 14
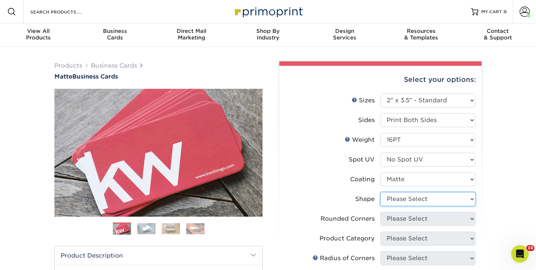
click at [380, 192] on select "Please Select Standard Oval" at bounding box center [427, 199] width 95 height 14
select select "standard"
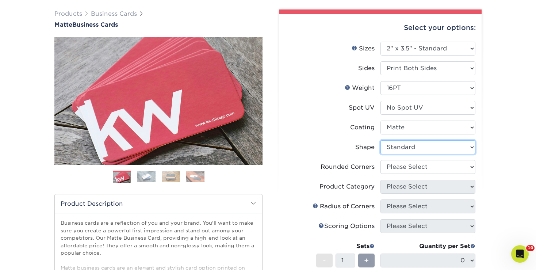
scroll to position [53, 0]
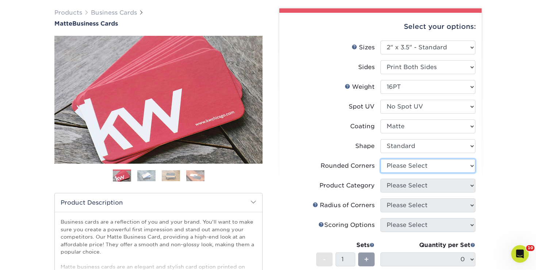
click at [380, 159] on select "Please Select Yes - Round 2 Corners Yes - Round 4 Corners No" at bounding box center [427, 166] width 95 height 14
select select "0"
click option "No" at bounding box center [0, 0] width 0 height 0
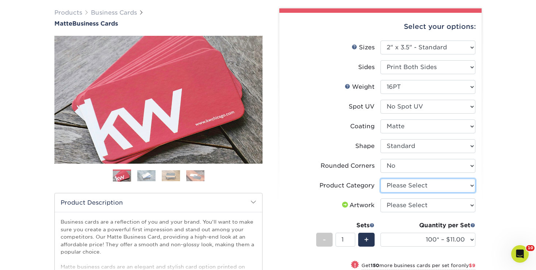
click at [380, 178] on select "Please Select Business Cards" at bounding box center [427, 185] width 95 height 14
select select "3b5148f1-0588-4f88-a218-97bcfdce65c1"
click option "Business Cards" at bounding box center [0, 0] width 0 height 0
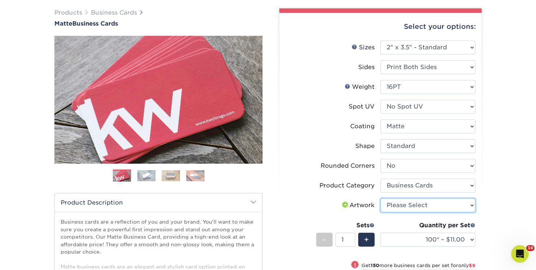
click at [380, 198] on select "Please Select I will upload files I need a design - $100" at bounding box center [427, 205] width 95 height 14
select select "upload"
click option "I will upload files" at bounding box center [0, 0] width 0 height 0
click at [366, 244] on span "+" at bounding box center [366, 239] width 5 height 11
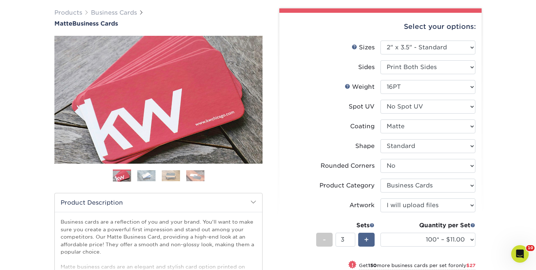
click at [366, 244] on span "+" at bounding box center [366, 239] width 5 height 11
type input "4"
select select "250* – $20.00"
click option "250* – $20.00" at bounding box center [0, 0] width 0 height 0
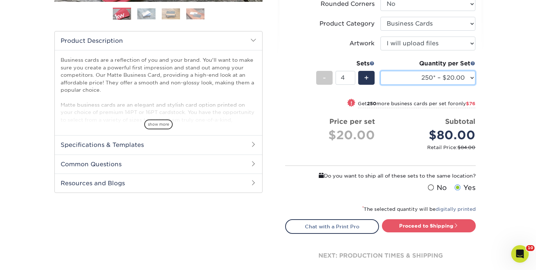
scroll to position [215, 0]
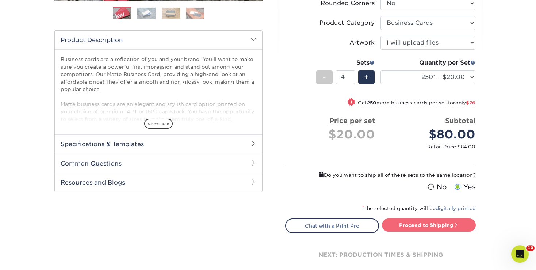
click at [452, 221] on link "Proceed to Shipping" at bounding box center [429, 224] width 94 height 13
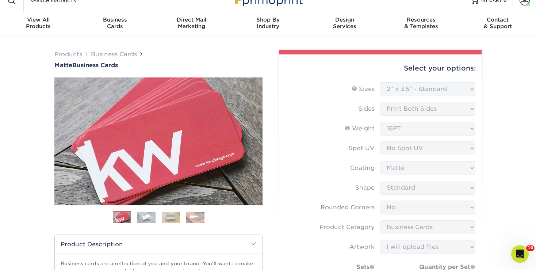
scroll to position [0, 0]
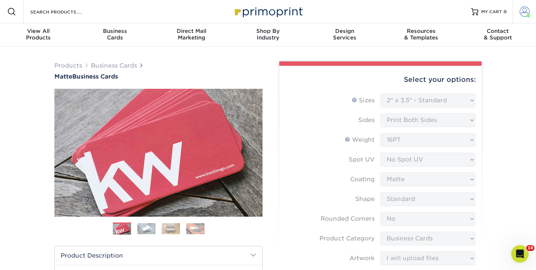
click at [528, 8] on span at bounding box center [524, 12] width 10 height 10
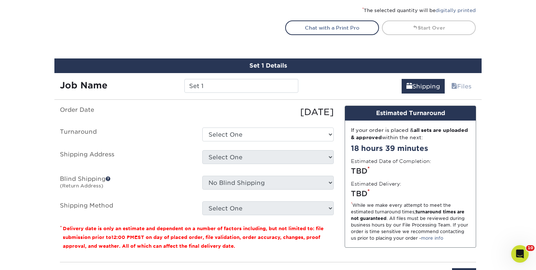
scroll to position [413, 0]
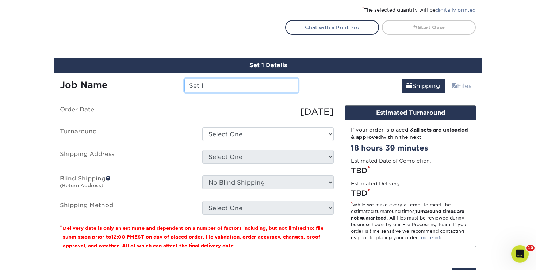
click at [246, 82] on input "Set 1" at bounding box center [240, 85] width 113 height 14
type input "Digital Media Coordinator"
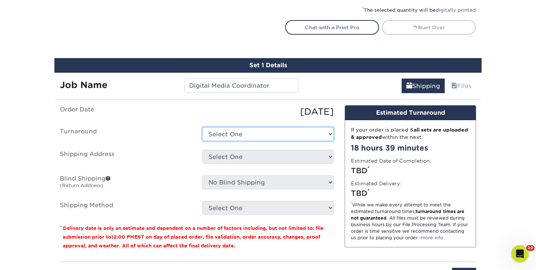
click at [202, 127] on select "Select One 2-4 Business Days 2 Day Next Business Day" at bounding box center [267, 134] width 131 height 14
click at [258, 130] on select "Select One 2-4 Business Days 2 Day Next Business Day" at bounding box center [267, 134] width 131 height 14
click at [202, 127] on select "Select One 2-4 Business Days 2 Day Next Business Day" at bounding box center [267, 134] width 131 height 14
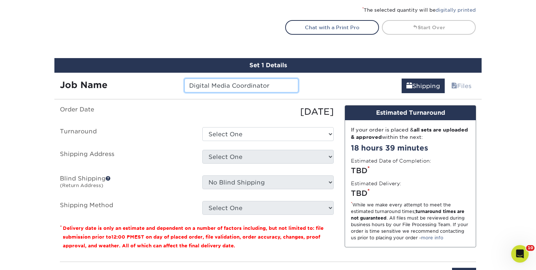
click at [277, 87] on input "Digital Media Coordinator" at bounding box center [240, 85] width 113 height 14
type input "Aforza - Business Cards"
click at [266, 125] on ul "Order Date 09/05/2025 Turnaround Select One 2-4 Business Days 2 Day Next Busine…" at bounding box center [197, 159] width 274 height 109
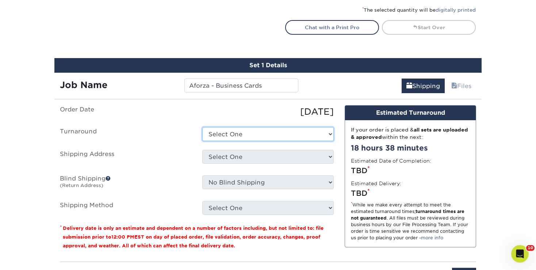
click at [202, 127] on select "Select One 2-4 Business Days 2 Day Next Business Day" at bounding box center [267, 134] width 131 height 14
select select "9fe09f74-13a8-4433-b0c6-7e0e9829344b"
click option "Next Business Day" at bounding box center [0, 0] width 0 height 0
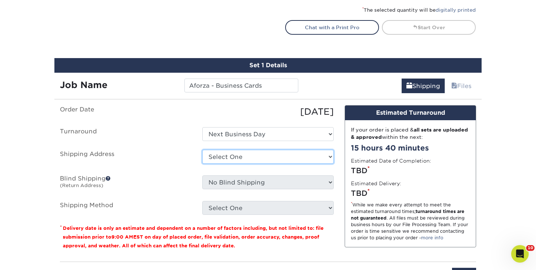
click at [202, 150] on select "Select One A-Line Distributors Acresa [PERSON_NAME] Aforza [PERSON_NAME] (Oosit…" at bounding box center [267, 157] width 131 height 14
select select "207349"
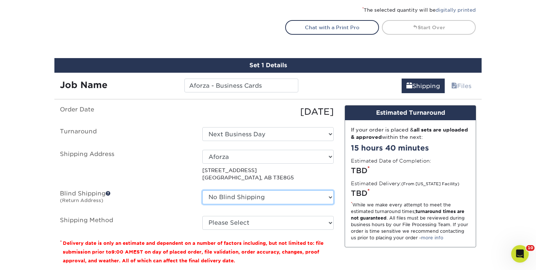
click at [202, 190] on select "No Blind Shipping A-Line Distributors Acresa [PERSON_NAME] Aforza [PERSON_NAME]…" at bounding box center [267, 197] width 131 height 14
select select "88205"
click option "Trait Marketing ([GEOGRAPHIC_DATA])" at bounding box center [0, 0] width 0 height 0
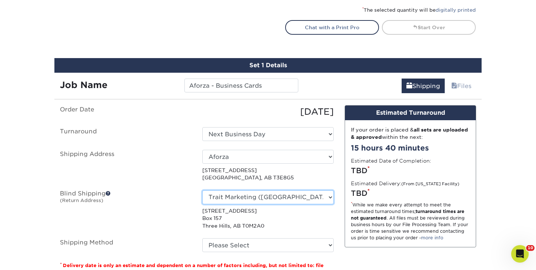
scroll to position [502, 0]
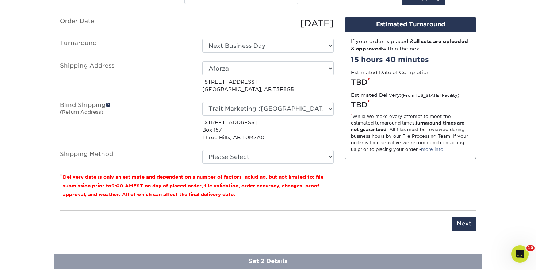
drag, startPoint x: 246, startPoint y: 166, endPoint x: 246, endPoint y: 157, distance: 9.1
click at [246, 157] on fieldset "Order Date 09/05/2025 Turnaround Select One 2-4 Business Days 2 Day Next Busine…" at bounding box center [197, 94] width 274 height 155
click at [202, 150] on select "Please Select Standard (+$20.53) Worldwide Expedited (+$34.55) Saver (+$39.51) …" at bounding box center [267, 157] width 131 height 14
select select "11"
click option "Standard (+$20.53)" at bounding box center [0, 0] width 0 height 0
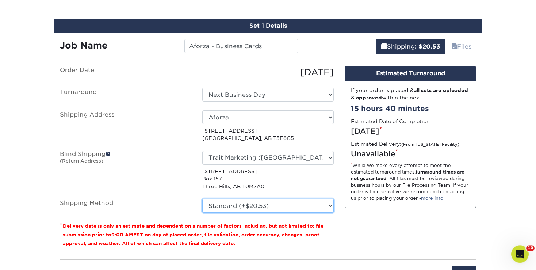
scroll to position [453, 0]
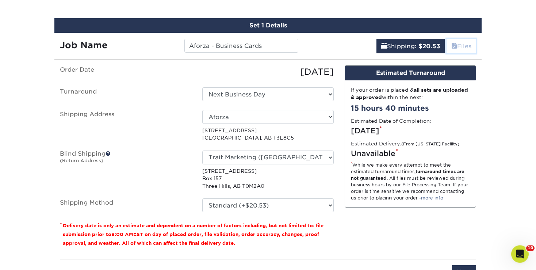
click at [463, 44] on link "Files" at bounding box center [461, 46] width 30 height 15
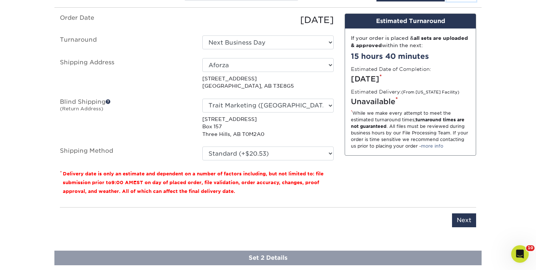
scroll to position [517, 0]
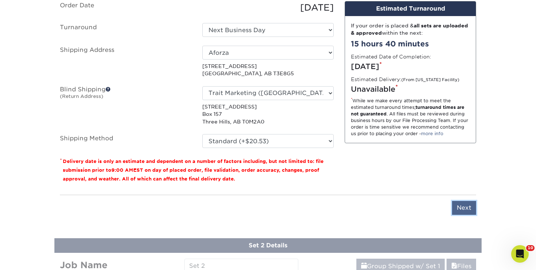
click at [465, 211] on input "Next" at bounding box center [464, 208] width 24 height 14
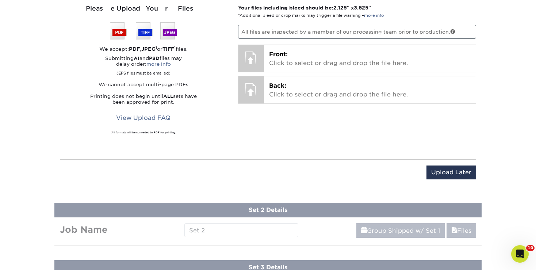
scroll to position [416, 0]
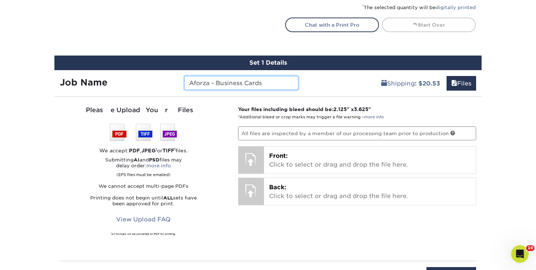
click at [245, 85] on input "Aforza - Business Cards" at bounding box center [240, 83] width 113 height 14
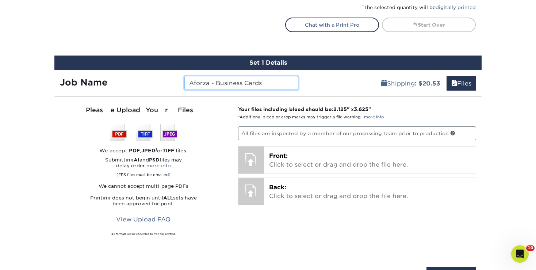
click at [245, 85] on input "Aforza - Business Cards" at bounding box center [240, 83] width 113 height 14
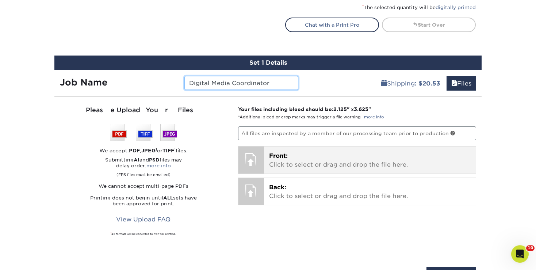
type input "Digital Media Coordinator"
click at [316, 146] on div "Front: Click to select or drag and drop the file here. Choose file" at bounding box center [370, 159] width 212 height 27
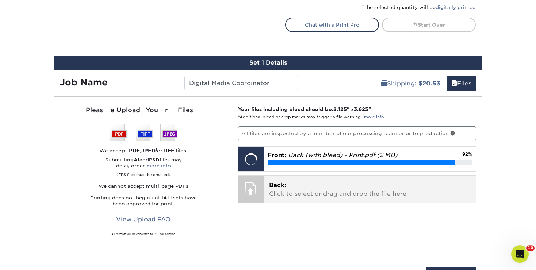
click at [262, 193] on div at bounding box center [251, 188] width 26 height 26
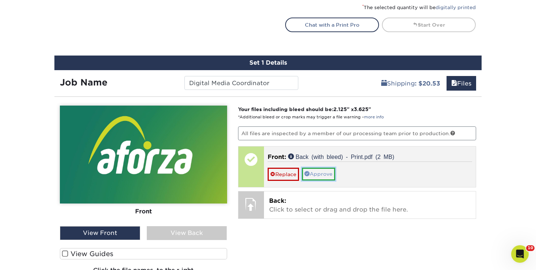
click at [322, 172] on link "Approve" at bounding box center [318, 173] width 33 height 12
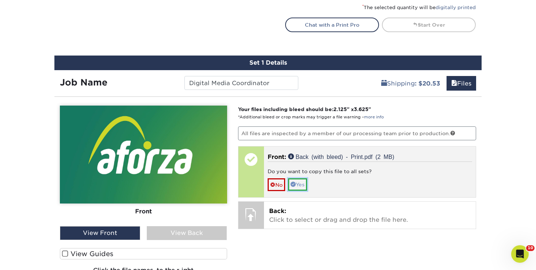
click at [295, 181] on span at bounding box center [292, 183] width 5 height 5
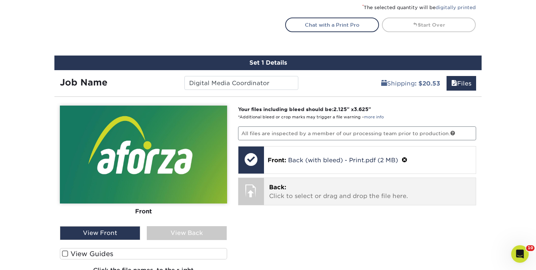
click at [294, 186] on p "Back: Click to select or drag and drop the file here." at bounding box center [370, 192] width 202 height 18
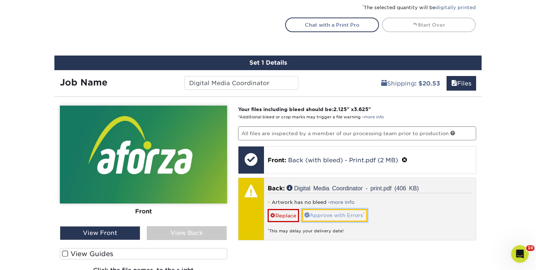
click at [339, 210] on link "Approve with Errors *" at bounding box center [334, 215] width 65 height 12
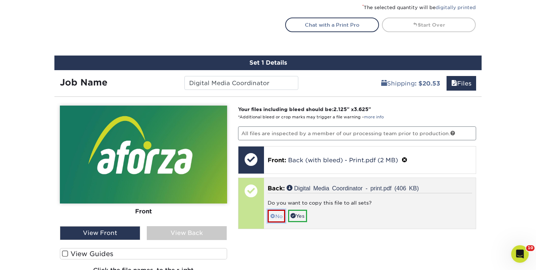
click at [282, 212] on link "No" at bounding box center [276, 215] width 18 height 13
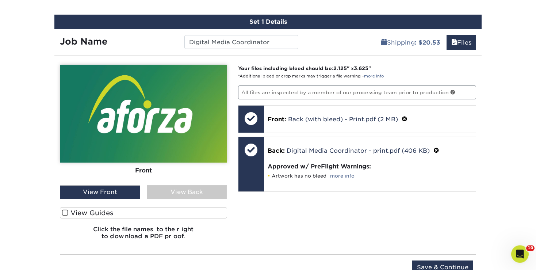
scroll to position [457, 0]
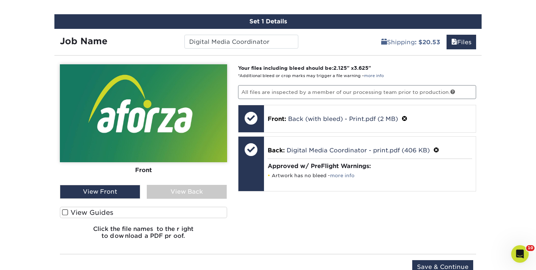
click at [209, 188] on div "View Back" at bounding box center [187, 192] width 80 height 14
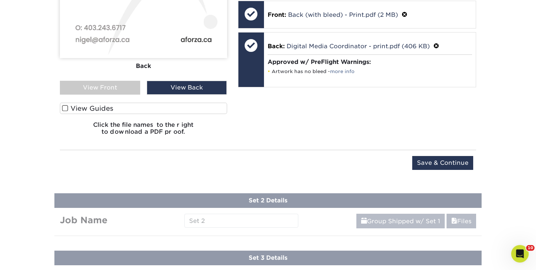
scroll to position [565, 0]
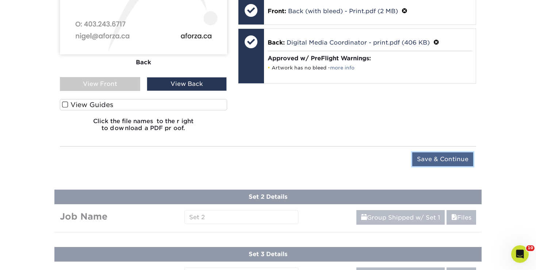
click at [458, 156] on input "Save & Continue" at bounding box center [442, 159] width 61 height 14
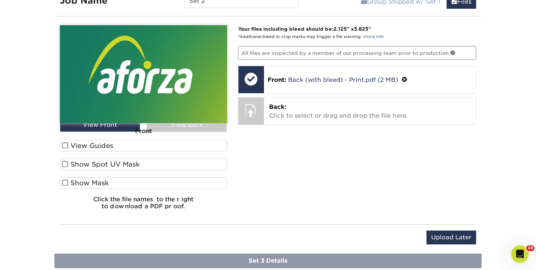
scroll to position [524, 0]
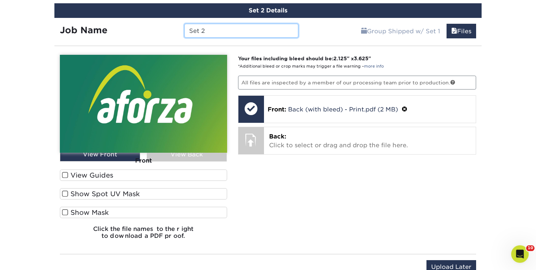
click at [218, 29] on input "Set 2" at bounding box center [240, 31] width 113 height 14
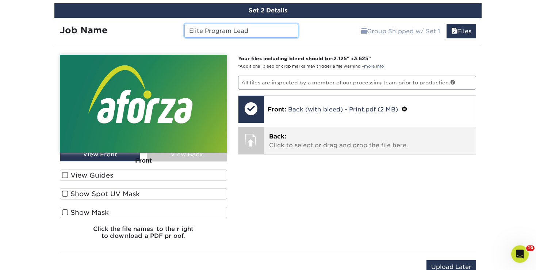
type input "Elite Program Lead"
click at [301, 136] on p "Back: Click to select or drag and drop the file here." at bounding box center [370, 141] width 202 height 18
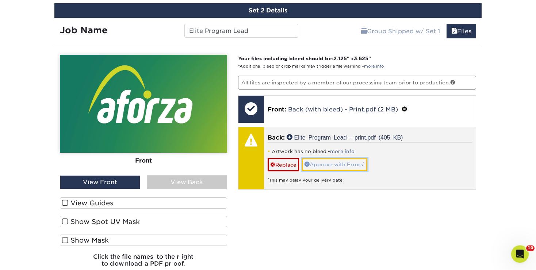
click at [319, 163] on link "Approve with Errors *" at bounding box center [334, 164] width 65 height 12
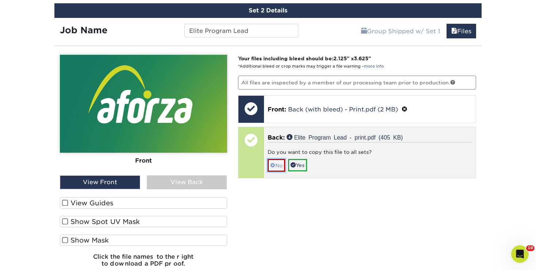
click at [270, 162] on span at bounding box center [272, 165] width 5 height 6
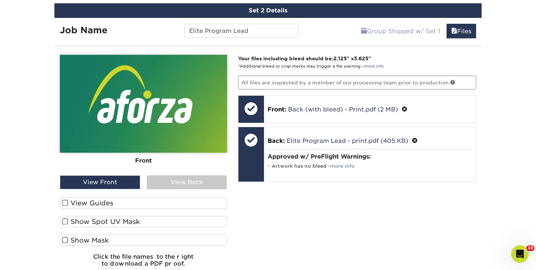
click at [201, 179] on div "View Back" at bounding box center [187, 182] width 80 height 14
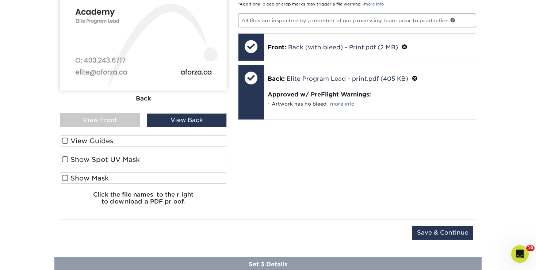
scroll to position [592, 0]
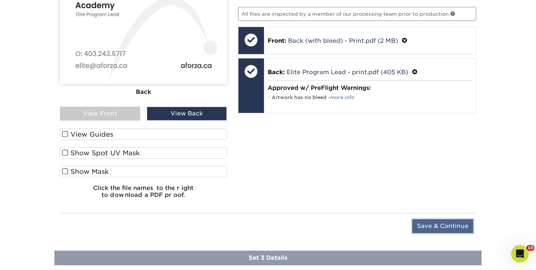
click at [433, 225] on input "Save & Continue" at bounding box center [442, 226] width 61 height 14
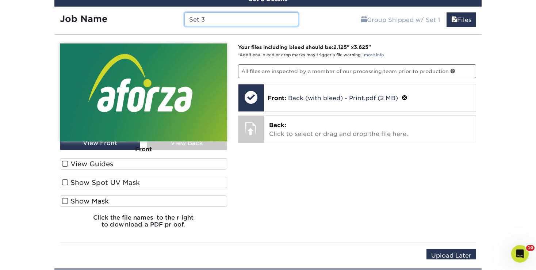
scroll to position [580, 0]
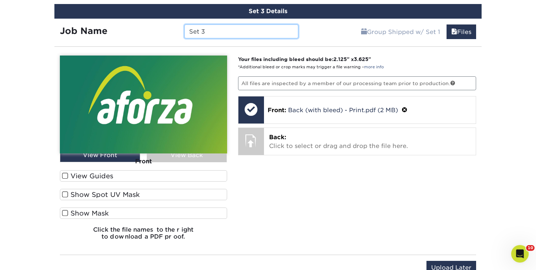
click at [254, 28] on input "Set 3" at bounding box center [240, 31] width 113 height 14
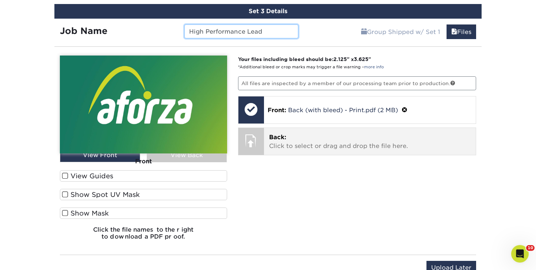
type input "High Performance Lead"
click at [293, 151] on div "Back: Click to select or drag and drop the file here. Choose file" at bounding box center [370, 141] width 212 height 27
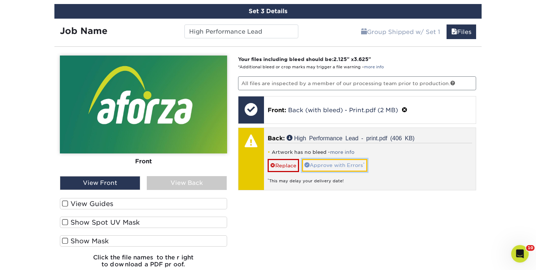
click at [327, 164] on link "Approve with Errors *" at bounding box center [334, 165] width 65 height 12
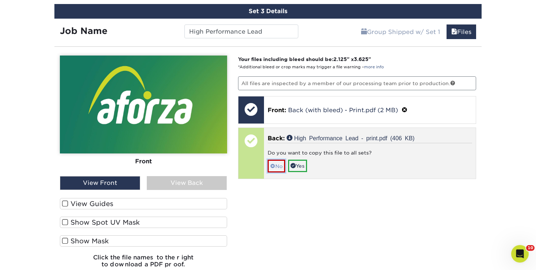
click at [282, 166] on link "No" at bounding box center [276, 165] width 18 height 13
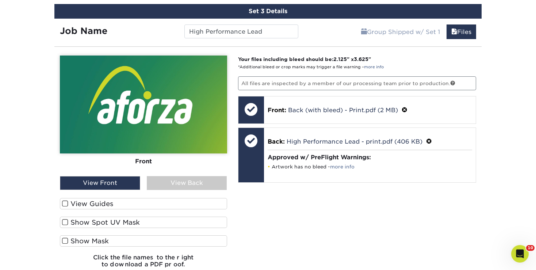
click at [209, 176] on div "View Back" at bounding box center [187, 183] width 80 height 14
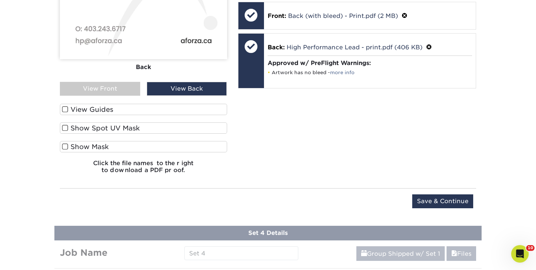
scroll to position [715, 0]
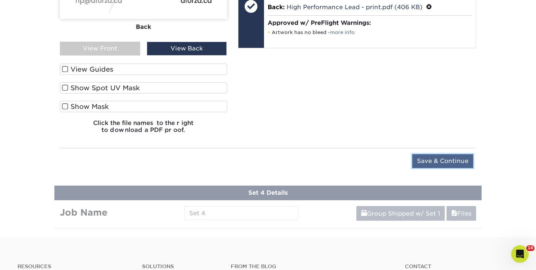
click at [439, 160] on input "Save & Continue" at bounding box center [442, 161] width 61 height 14
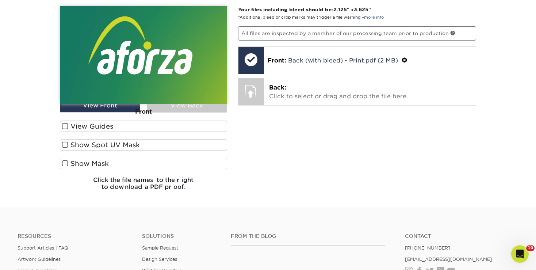
scroll to position [633, 0]
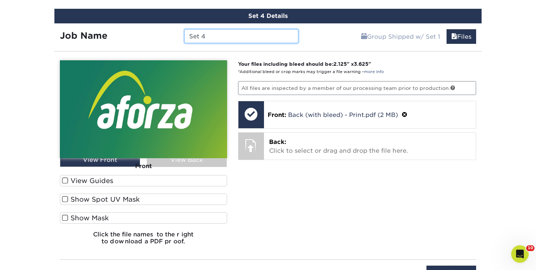
click at [231, 38] on input "Set 4" at bounding box center [240, 36] width 113 height 14
type input "S"
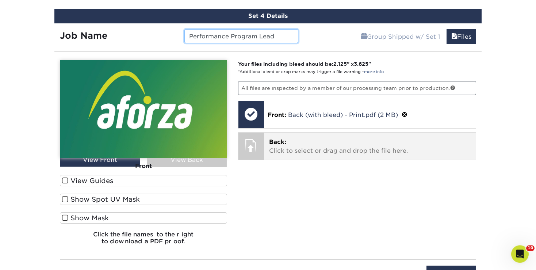
type input "Performance Program Lead"
click at [281, 145] on p "Back: Click to select or drag and drop the file here." at bounding box center [370, 147] width 202 height 18
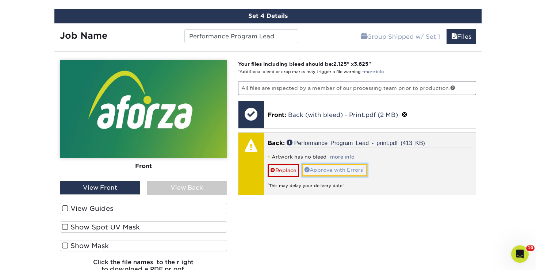
click at [338, 168] on link "Approve with Errors *" at bounding box center [334, 169] width 65 height 12
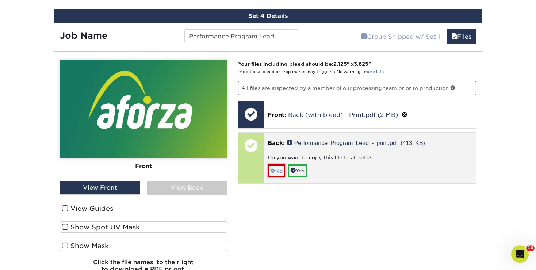
click at [282, 166] on link "No" at bounding box center [276, 170] width 18 height 13
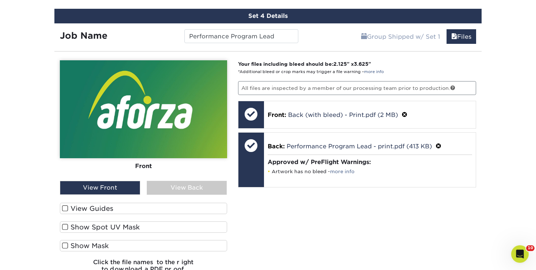
click at [206, 183] on div "View Back" at bounding box center [187, 188] width 80 height 14
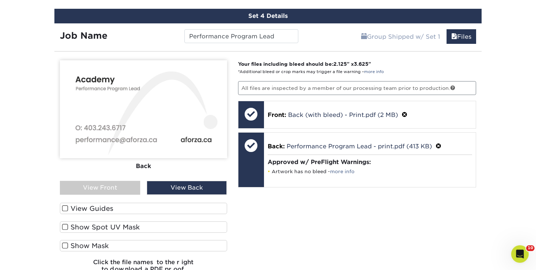
click at [123, 182] on div "View Front" at bounding box center [100, 188] width 80 height 14
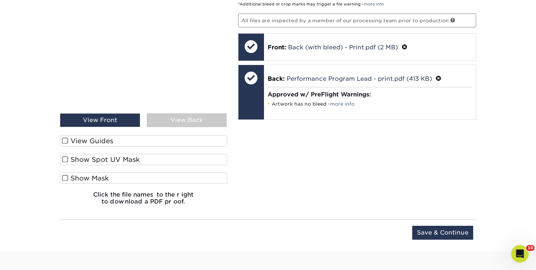
scroll to position [701, 0]
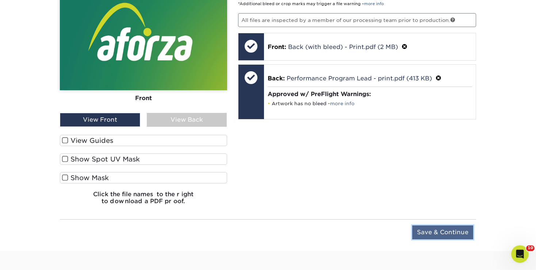
click at [443, 230] on input "Save & Continue" at bounding box center [442, 232] width 61 height 14
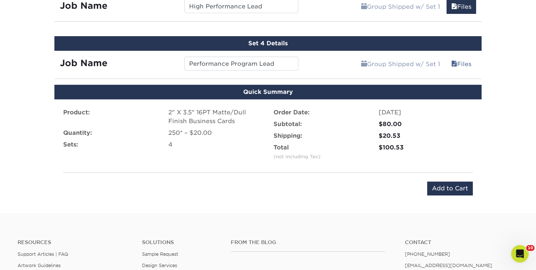
scroll to position [540, 0]
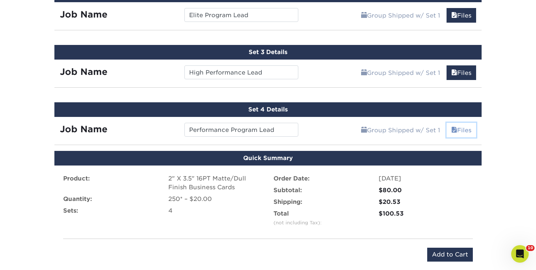
click at [463, 128] on link "Files" at bounding box center [461, 130] width 30 height 15
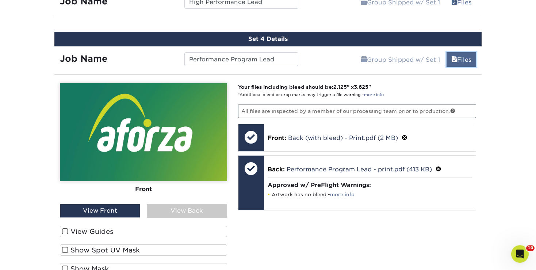
scroll to position [610, 0]
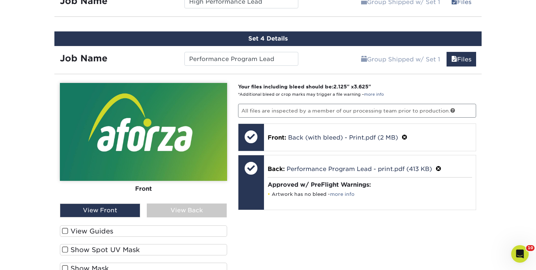
click at [208, 211] on div "View Back" at bounding box center [187, 210] width 80 height 14
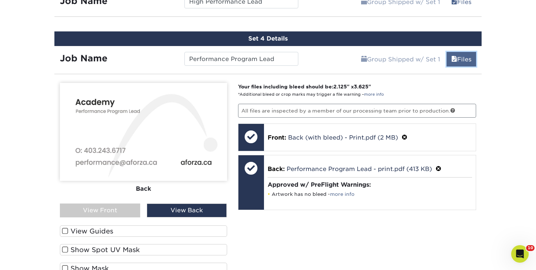
click at [466, 61] on link "Files" at bounding box center [461, 59] width 30 height 15
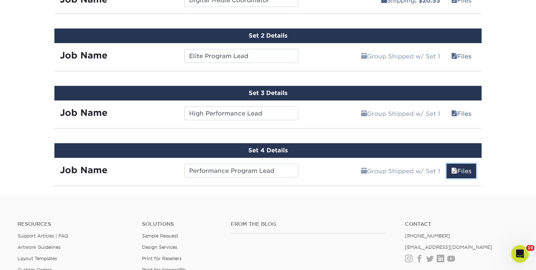
scroll to position [492, 0]
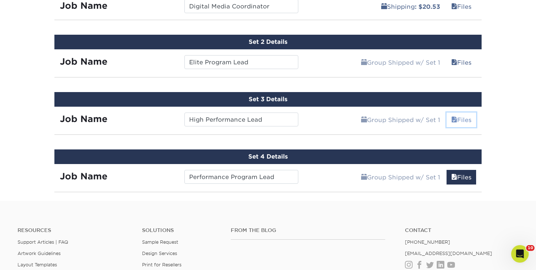
click at [466, 115] on link "Files" at bounding box center [461, 119] width 30 height 15
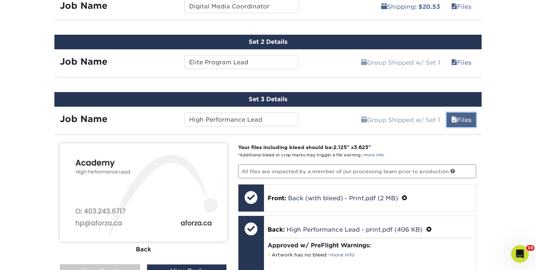
click at [466, 115] on link "Files" at bounding box center [461, 119] width 30 height 15
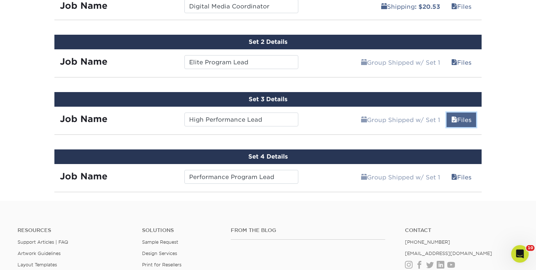
click at [466, 115] on link "Files" at bounding box center [461, 119] width 30 height 15
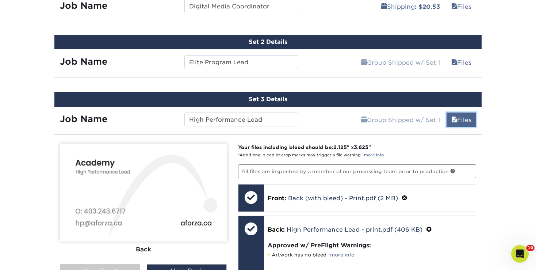
click at [466, 115] on link "Files" at bounding box center [461, 119] width 30 height 15
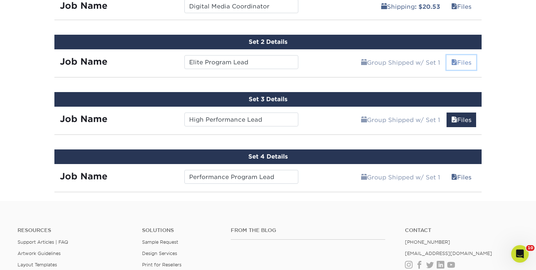
click at [471, 62] on link "Files" at bounding box center [461, 62] width 30 height 15
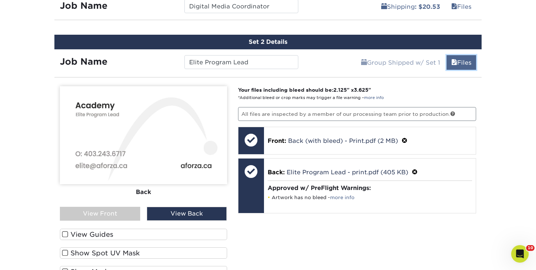
click at [471, 62] on link "Files" at bounding box center [461, 62] width 30 height 15
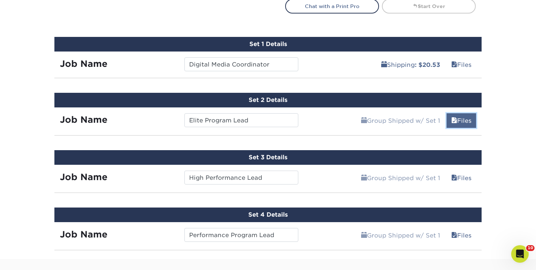
scroll to position [431, 0]
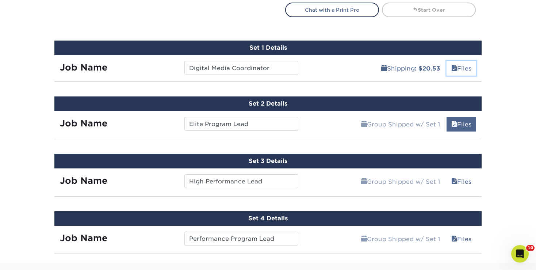
click at [471, 62] on link "Files" at bounding box center [461, 68] width 30 height 15
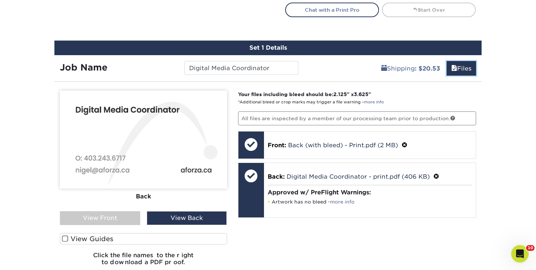
click at [471, 62] on link "Files" at bounding box center [461, 68] width 30 height 15
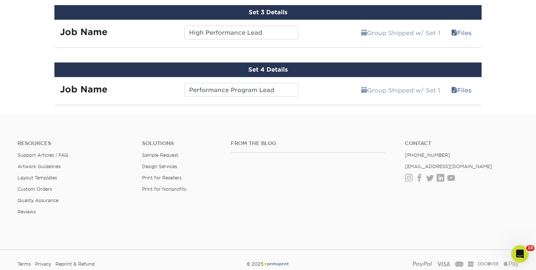
scroll to position [579, 0]
click at [460, 92] on link "Files" at bounding box center [461, 90] width 30 height 15
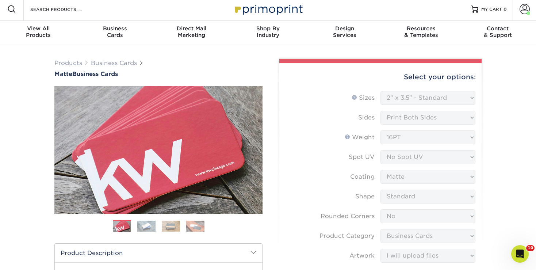
scroll to position [0, 0]
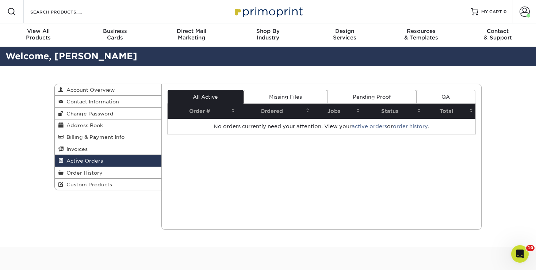
click at [358, 101] on link "Pending Proof" at bounding box center [371, 97] width 89 height 14
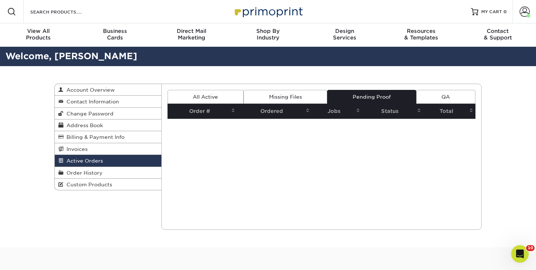
click at [294, 102] on link "Missing Files" at bounding box center [285, 97] width 84 height 14
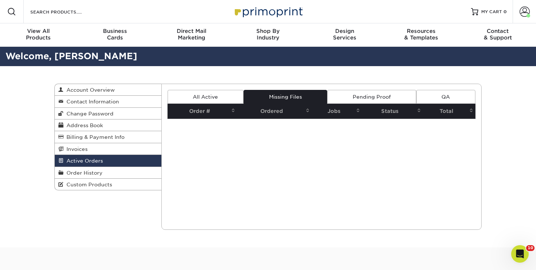
click at [444, 97] on link "QA" at bounding box center [445, 97] width 59 height 14
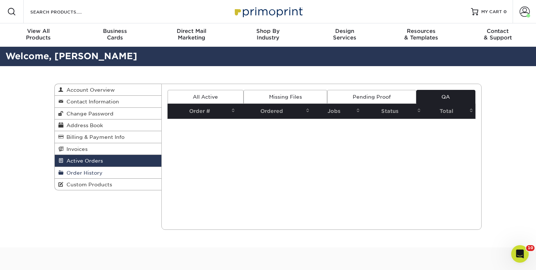
click at [90, 170] on span "Order History" at bounding box center [82, 173] width 39 height 6
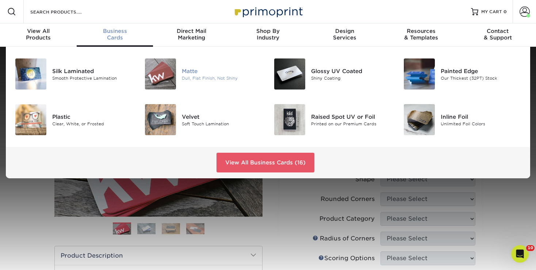
click at [162, 70] on img at bounding box center [160, 73] width 31 height 31
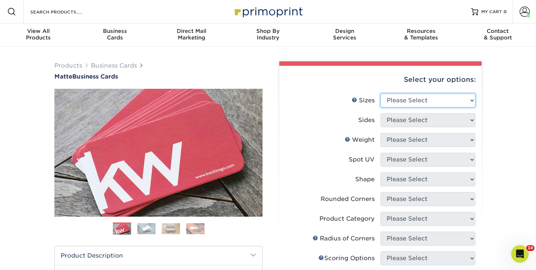
click at [380, 93] on select "Please Select 1.5" x 3.5" - Mini 1.75" x 3.5" - Mini 2" x 2" - Square 2" x 3" -…" at bounding box center [427, 100] width 95 height 14
select select "2.00x3.50"
click option "2" x 3.5" - Standard" at bounding box center [0, 0] width 0 height 0
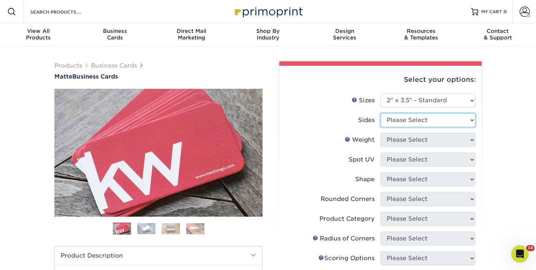
click at [380, 113] on select "Please Select Print Both Sides Print Front Only" at bounding box center [427, 120] width 95 height 14
select select "13abbda7-1d64-4f25-8bb2-c179b224825d"
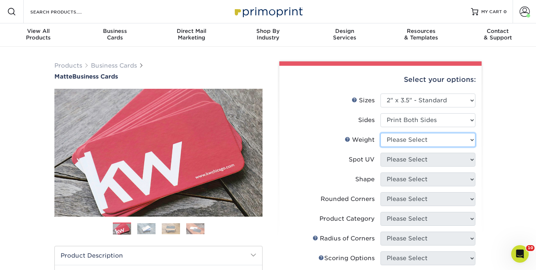
click at [380, 133] on select "Please Select 16PT 14PT" at bounding box center [427, 140] width 95 height 14
select select "16PT"
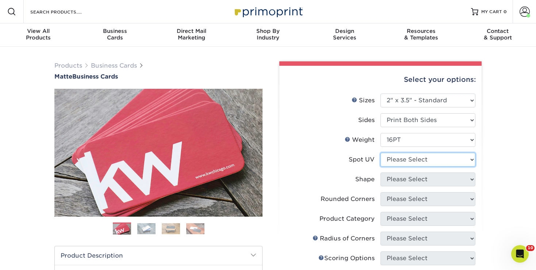
click at [380, 152] on select "Please Select No Spot UV Front and Back (Both Sides) Front Only Back Only" at bounding box center [427, 159] width 95 height 14
select select "3"
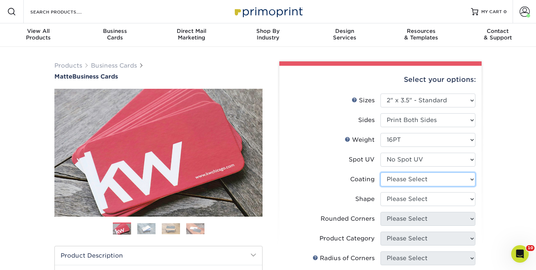
click at [380, 172] on select at bounding box center [427, 179] width 95 height 14
select select "121bb7b5-3b4d-429f-bd8d-bbf80e953313"
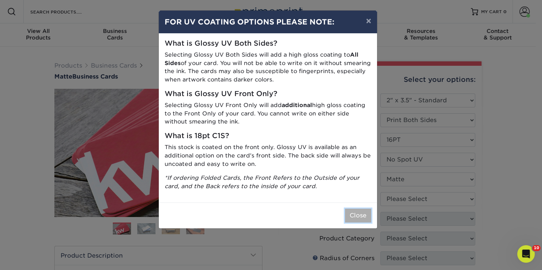
click at [368, 214] on button "Close" at bounding box center [358, 215] width 26 height 14
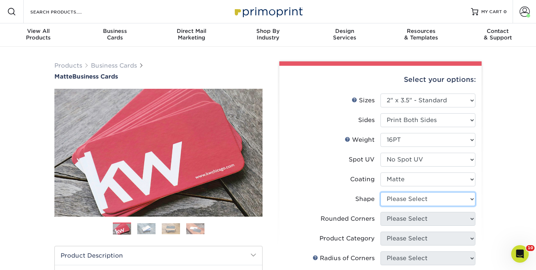
click at [380, 192] on select "Please Select Standard Oval" at bounding box center [427, 199] width 95 height 14
select select "standard"
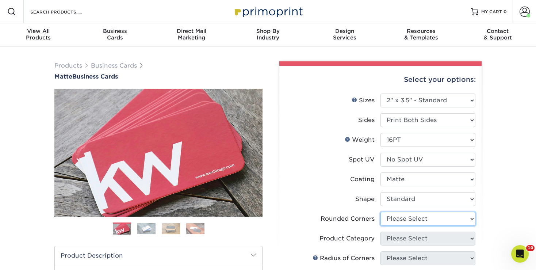
click at [380, 212] on select "Please Select Yes - Round 2 Corners Yes - Round 4 Corners No" at bounding box center [427, 219] width 95 height 14
select select "0"
click option "No" at bounding box center [0, 0] width 0 height 0
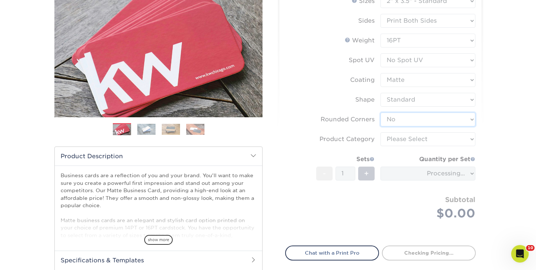
scroll to position [100, 0]
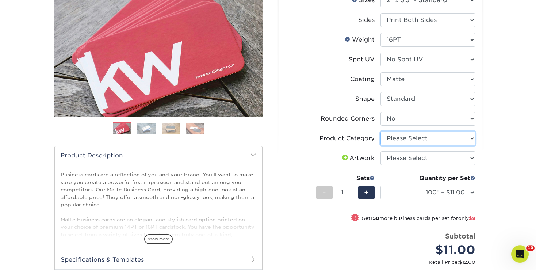
click at [380, 131] on select "Please Select Business Cards" at bounding box center [427, 138] width 95 height 14
select select "3b5148f1-0588-4f88-a218-97bcfdce65c1"
click option "Business Cards" at bounding box center [0, 0] width 0 height 0
click at [380, 151] on select "Please Select I will upload files I need a design - $100" at bounding box center [427, 158] width 95 height 14
select select "upload"
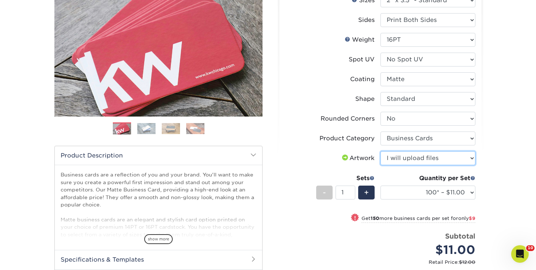
click option "I will upload files" at bounding box center [0, 0] width 0 height 0
click at [370, 193] on div "+" at bounding box center [366, 192] width 16 height 14
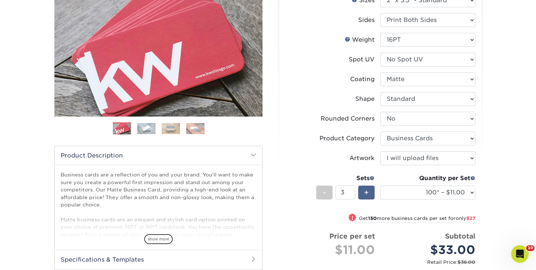
click at [370, 193] on div "+" at bounding box center [366, 192] width 16 height 14
type input "4"
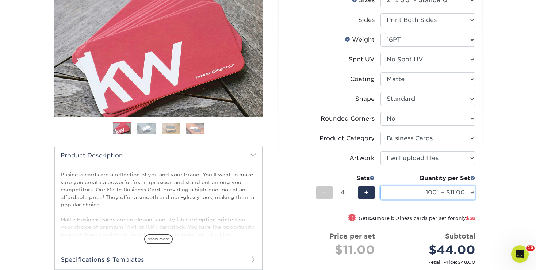
click at [380, 185] on select "100* – $11.00 250* – $20.00 500 – $39.00 1000 – $49.00 2500 – $87.00 5000 – $16…" at bounding box center [427, 192] width 95 height 14
select select "250* – $20.00"
click option "250* – $20.00" at bounding box center [0, 0] width 0 height 0
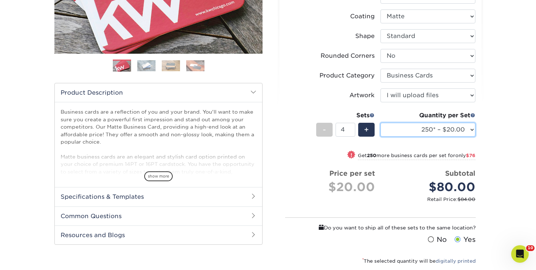
scroll to position [244, 0]
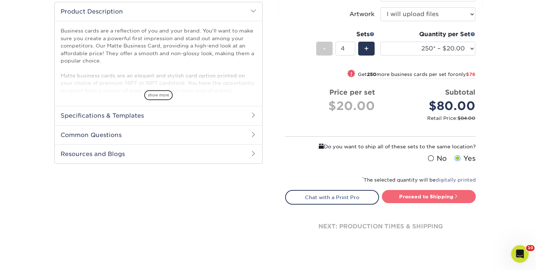
click at [467, 197] on link "Proceed to Shipping" at bounding box center [429, 196] width 94 height 13
type input "Set 1"
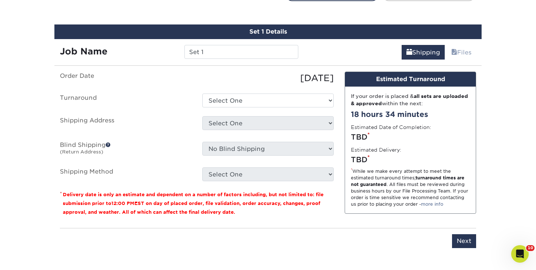
scroll to position [452, 0]
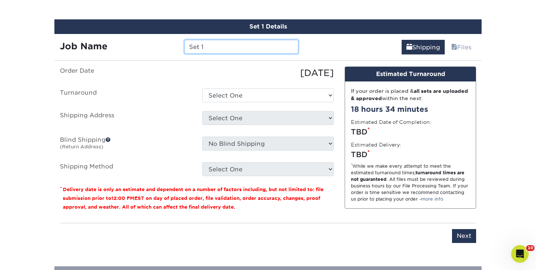
click at [253, 43] on input "Set 1" at bounding box center [240, 47] width 113 height 14
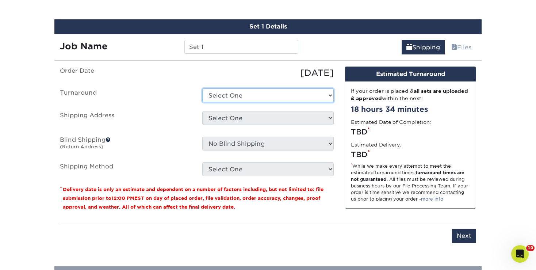
click at [202, 88] on select "Select One 2-4 Business Days 2 Day Next Business Day" at bounding box center [267, 95] width 131 height 14
select select "9fe09f74-13a8-4433-b0c6-7e0e9829344b"
click option "Next Business Day" at bounding box center [0, 0] width 0 height 0
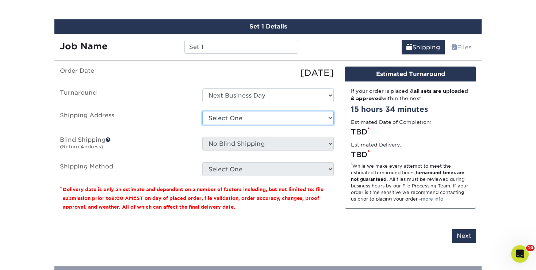
click at [202, 111] on select "Select One A-Line Distributors Acresa [PERSON_NAME] Aforza [PERSON_NAME] (Oosit…" at bounding box center [267, 118] width 131 height 14
select select "207349"
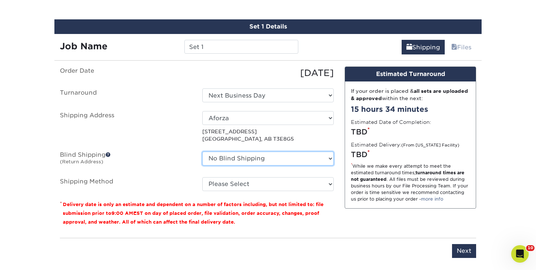
click at [202, 151] on select "No Blind Shipping A-Line Distributors Acresa [PERSON_NAME] Aforza [PERSON_NAME]…" at bounding box center [267, 158] width 131 height 14
select select "88205"
click option "Trait Marketing ([GEOGRAPHIC_DATA])" at bounding box center [0, 0] width 0 height 0
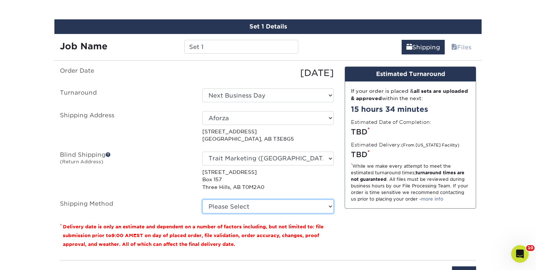
click at [202, 199] on select "Please Select Standard (+$20.53) Worldwide Expedited (+$34.55) Saver (+$39.51) …" at bounding box center [267, 206] width 131 height 14
select select "11"
click option "Standard (+$20.53)" at bounding box center [0, 0] width 0 height 0
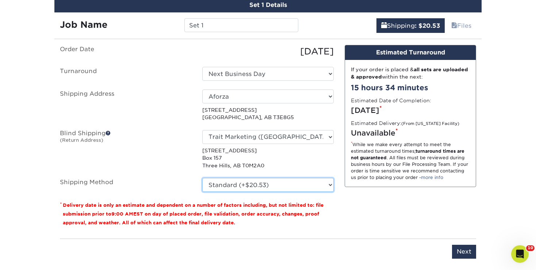
scroll to position [474, 0]
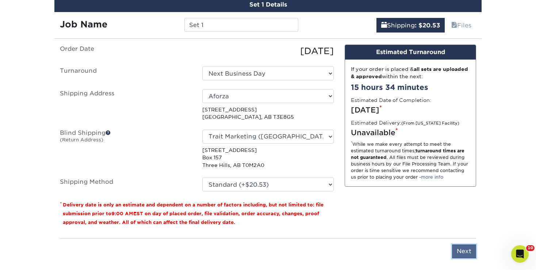
click at [460, 247] on input "Next" at bounding box center [464, 251] width 24 height 14
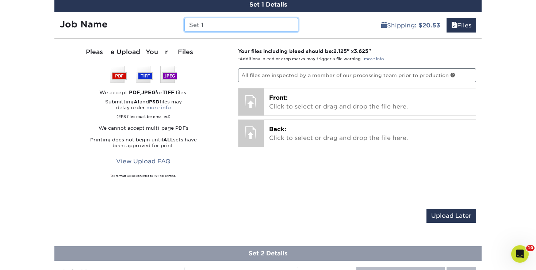
click at [252, 24] on input "Set 1" at bounding box center [240, 25] width 113 height 14
type input "Digital Media Coordinator"
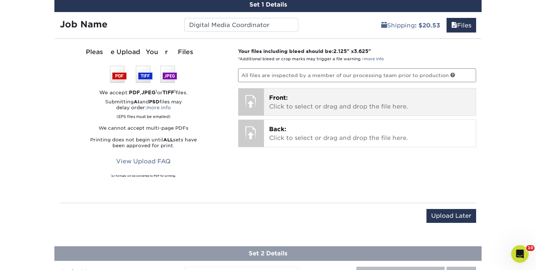
click at [410, 113] on div "Front: Click to select or drag and drop the file here. Choose file" at bounding box center [370, 101] width 212 height 27
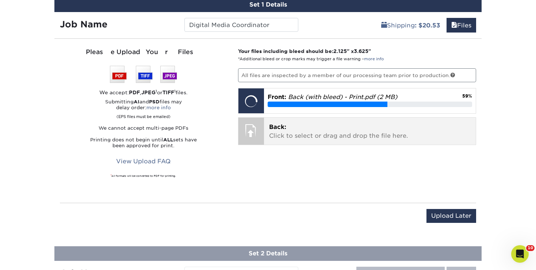
click at [264, 121] on div "Back: Click to select or drag and drop the file here. Choose file" at bounding box center [370, 130] width 212 height 27
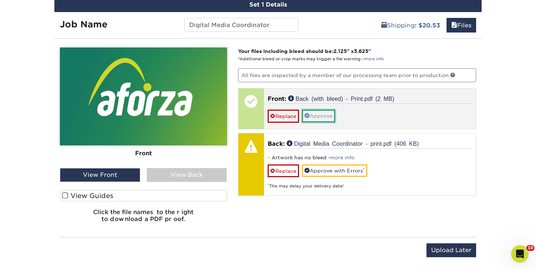
click at [323, 116] on link "Approve" at bounding box center [318, 115] width 33 height 12
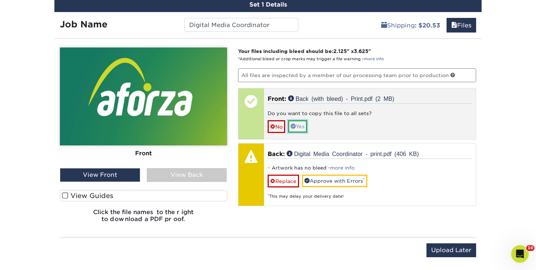
click at [304, 123] on link "Yes" at bounding box center [297, 126] width 19 height 12
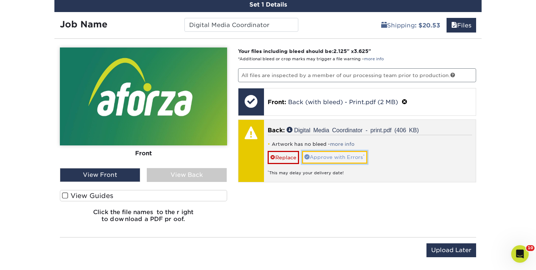
click at [329, 154] on link "Approve with Errors *" at bounding box center [334, 157] width 65 height 12
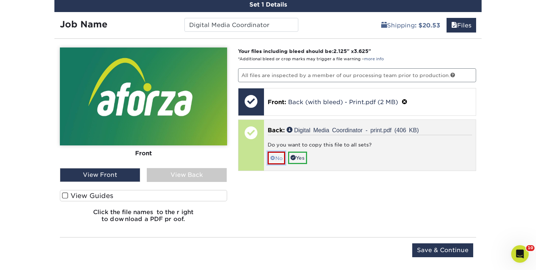
click at [278, 157] on link "No" at bounding box center [276, 157] width 18 height 13
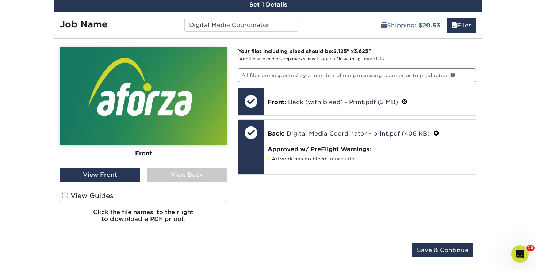
click at [204, 170] on div "View Back" at bounding box center [187, 175] width 80 height 14
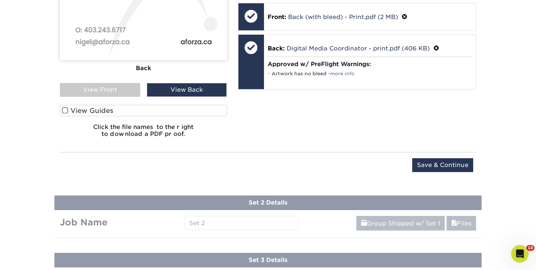
scroll to position [560, 0]
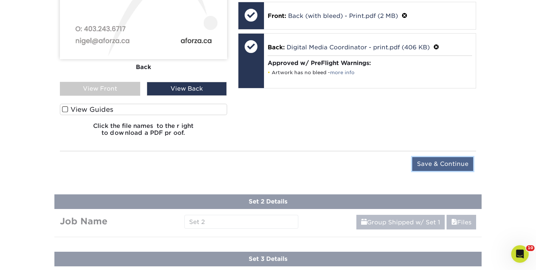
click at [421, 161] on input "Save & Continue" at bounding box center [442, 164] width 61 height 14
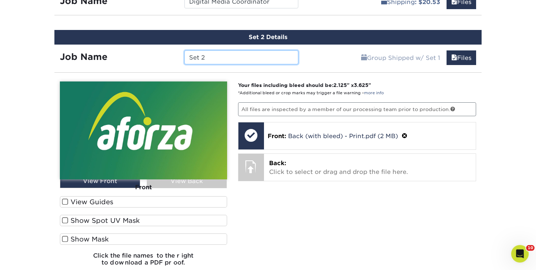
scroll to position [497, 0]
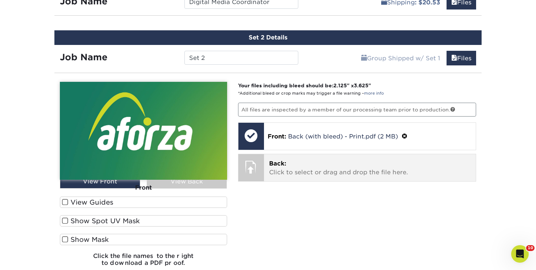
click at [314, 162] on p "Back: Click to select or drag and drop the file here." at bounding box center [370, 168] width 202 height 18
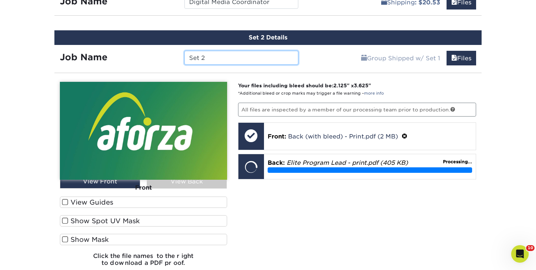
click at [213, 58] on input "Set 2" at bounding box center [240, 58] width 113 height 14
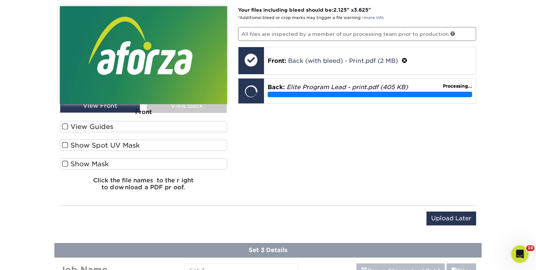
scroll to position [575, 0]
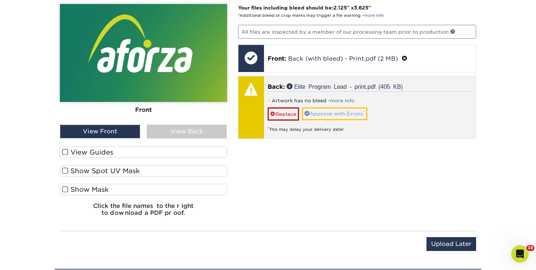
type input "Elite Program Lead"
click at [355, 115] on link "Approve with Errors *" at bounding box center [334, 113] width 65 height 12
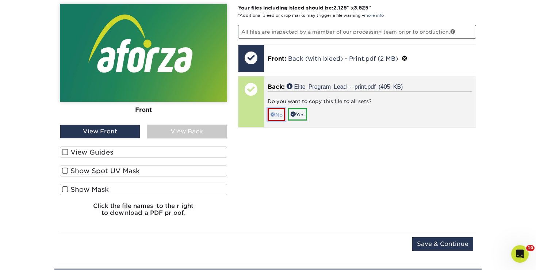
click at [278, 110] on link "No" at bounding box center [276, 114] width 18 height 13
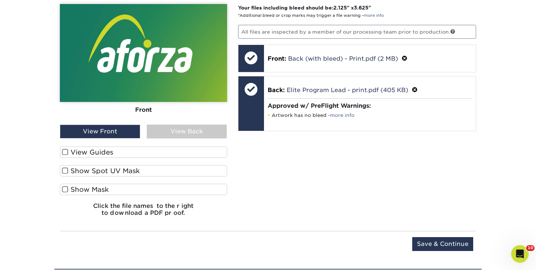
click at [194, 128] on div "View Back" at bounding box center [187, 131] width 80 height 14
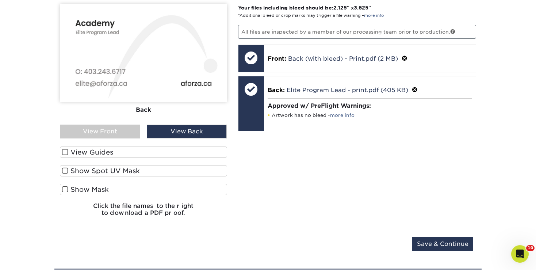
scroll to position [632, 0]
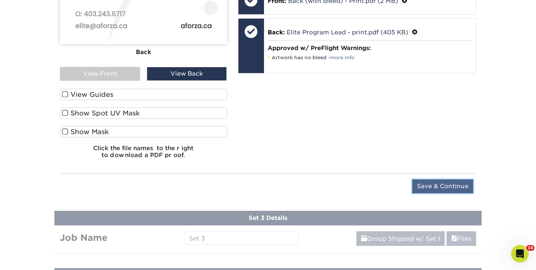
click at [439, 179] on input "Save & Continue" at bounding box center [442, 186] width 61 height 14
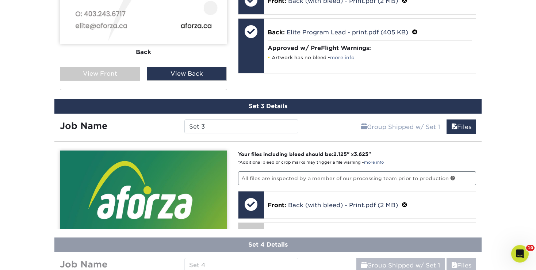
scroll to position [582, 0]
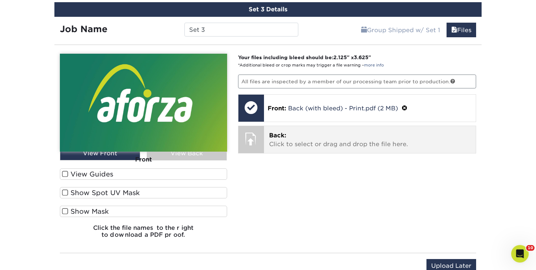
click at [332, 131] on p "Back: Click to select or drag and drop the file here." at bounding box center [370, 140] width 202 height 18
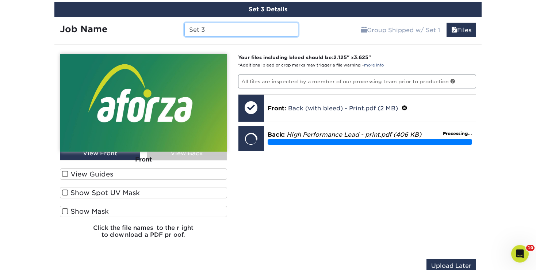
click at [208, 32] on input "Set 3" at bounding box center [240, 30] width 113 height 14
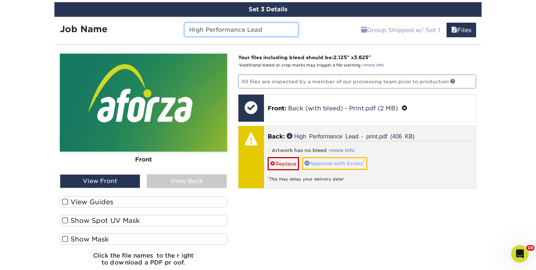
type input "High Performance Lead"
click at [335, 163] on link "Approve with Errors *" at bounding box center [334, 163] width 65 height 12
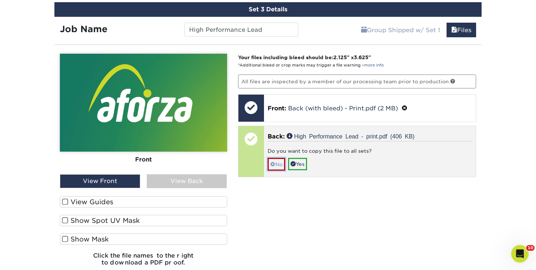
click at [269, 158] on link "No" at bounding box center [276, 164] width 18 height 13
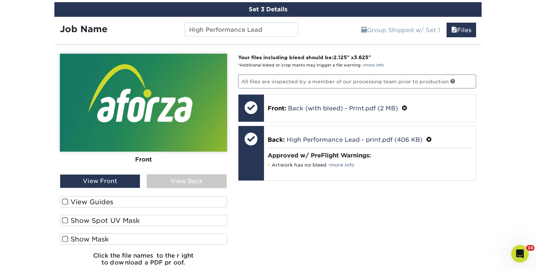
click at [204, 178] on div "View Back" at bounding box center [187, 181] width 80 height 14
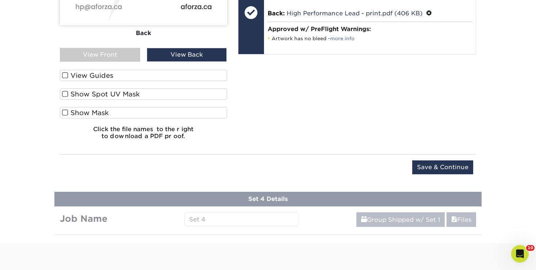
scroll to position [709, 0]
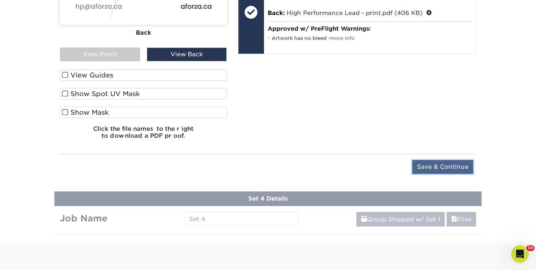
click at [461, 168] on input "Save & Continue" at bounding box center [442, 167] width 61 height 14
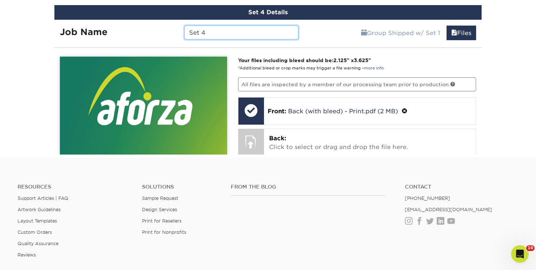
scroll to position [634, 0]
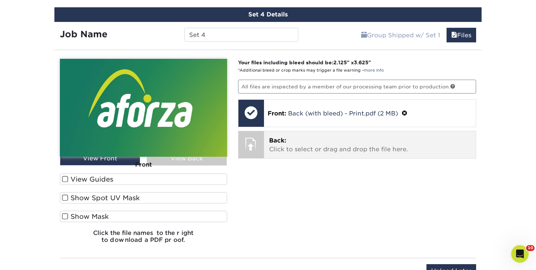
click at [313, 133] on div "Back: Click to select or drag and drop the file here. Choose file" at bounding box center [370, 144] width 212 height 27
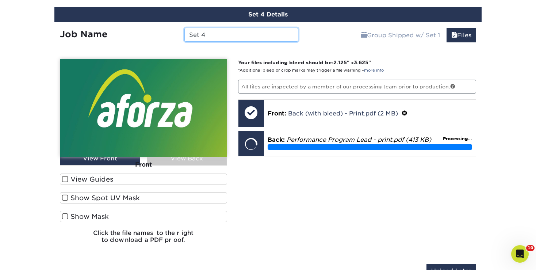
click at [195, 35] on input "Set 4" at bounding box center [240, 35] width 113 height 14
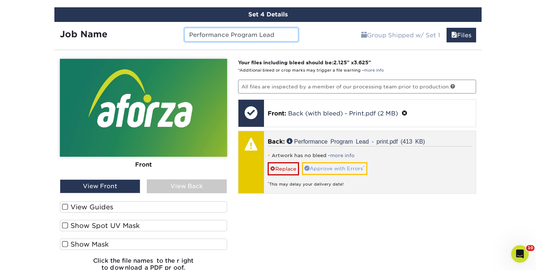
type input "Performance Program Lead"
click at [322, 167] on link "Approve with Errors *" at bounding box center [334, 168] width 65 height 12
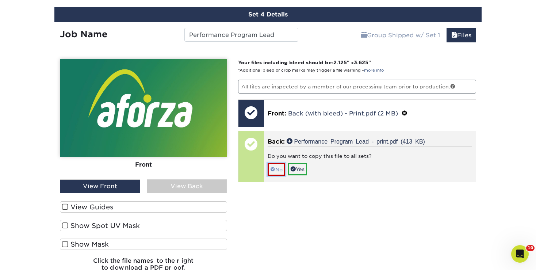
click at [280, 167] on link "No" at bounding box center [276, 169] width 18 height 13
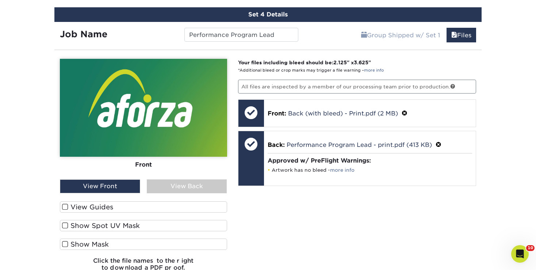
click at [217, 182] on div "View Back" at bounding box center [187, 186] width 80 height 14
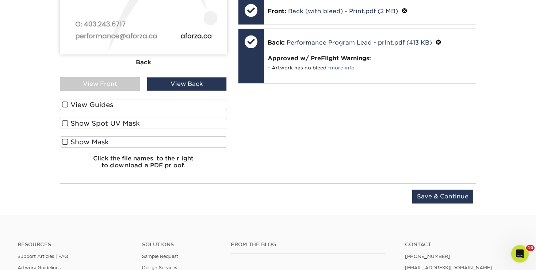
scroll to position [740, 0]
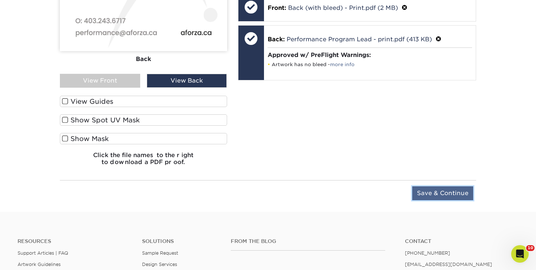
click at [443, 187] on input "Save & Continue" at bounding box center [442, 193] width 61 height 14
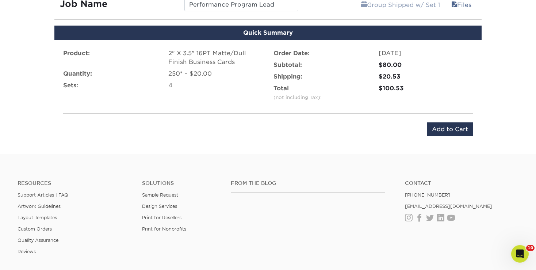
scroll to position [664, 0]
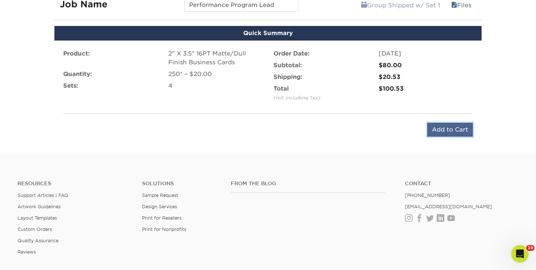
click at [452, 132] on input "Add to Cart" at bounding box center [450, 130] width 46 height 14
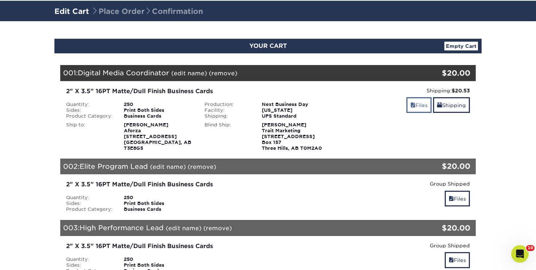
scroll to position [46, 0]
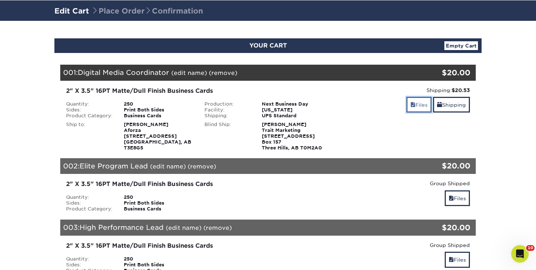
click at [418, 112] on link "Files" at bounding box center [418, 105] width 25 height 16
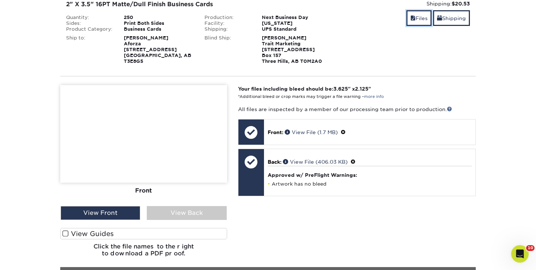
scroll to position [134, 0]
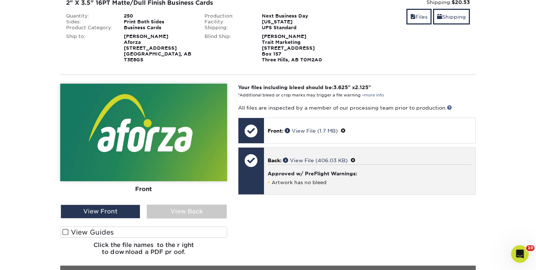
click at [354, 174] on h4 "Approved w/ PreFlight Warnings:" at bounding box center [369, 173] width 204 height 6
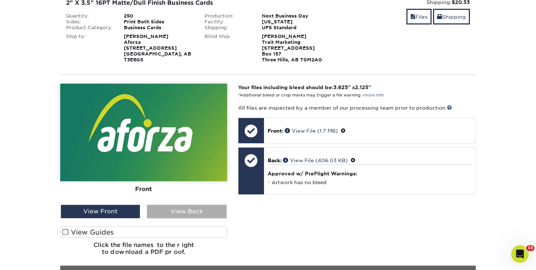
click at [208, 208] on div "View Back" at bounding box center [187, 211] width 80 height 14
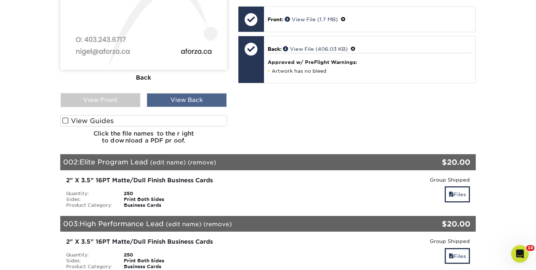
scroll to position [246, 0]
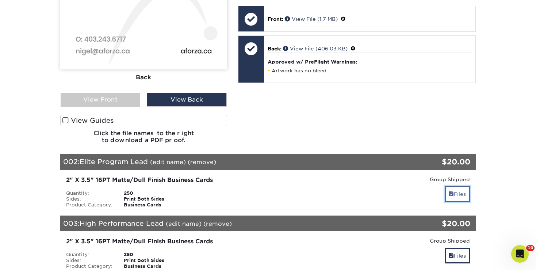
click at [455, 187] on link "Files" at bounding box center [456, 194] width 25 height 16
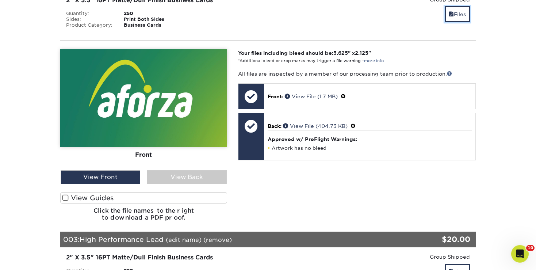
scroll to position [428, 0]
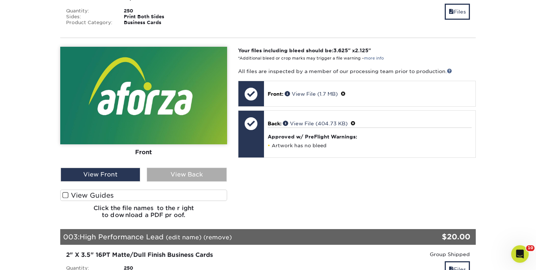
click at [204, 174] on div "View Back" at bounding box center [187, 174] width 80 height 14
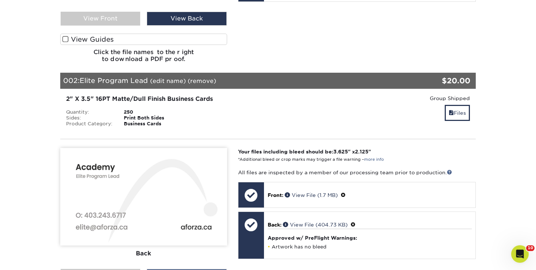
scroll to position [326, 0]
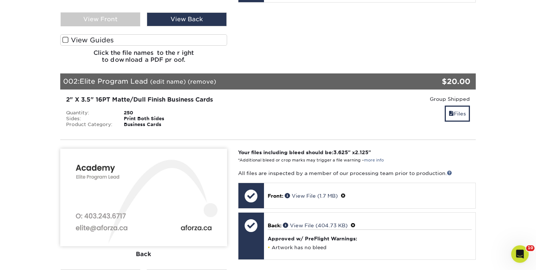
click at [517, 140] on section "YOUR CART Empty Cart Your Cart is Empty View Account Active Orders Order Histor…" at bounding box center [268, 163] width 536 height 844
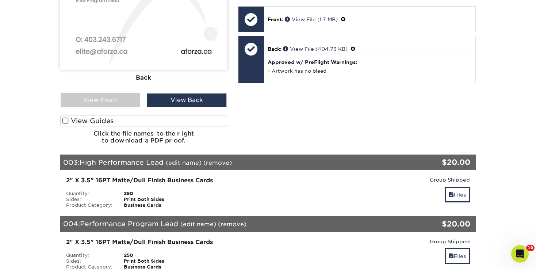
scroll to position [503, 0]
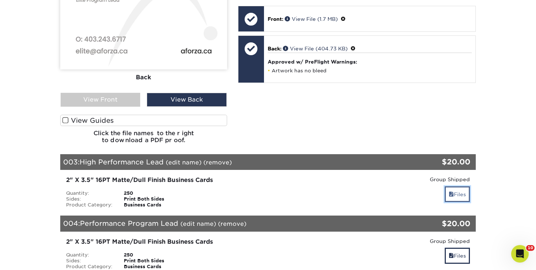
click at [460, 195] on link "Files" at bounding box center [456, 194] width 25 height 16
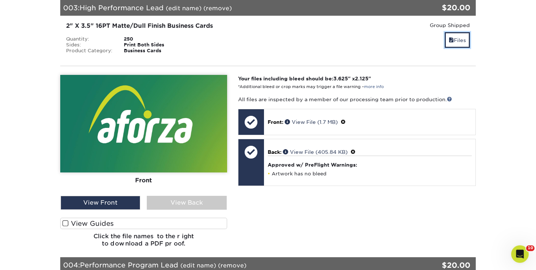
scroll to position [664, 0]
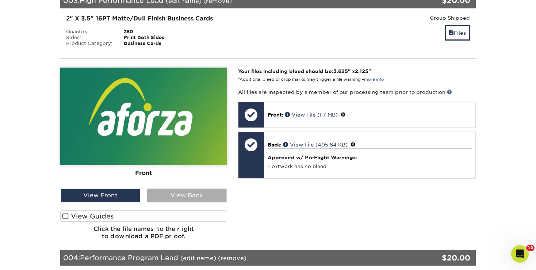
click at [198, 194] on div "View Back" at bounding box center [187, 195] width 80 height 14
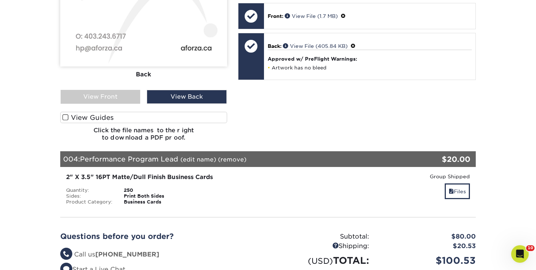
scroll to position [816, 0]
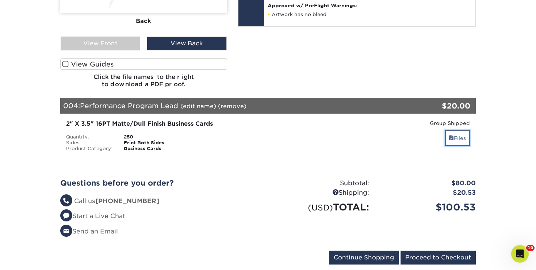
click at [460, 139] on link "Files" at bounding box center [456, 138] width 25 height 16
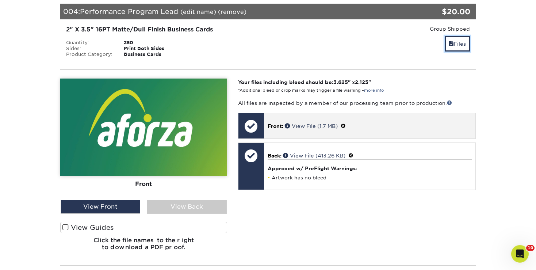
scroll to position [922, 0]
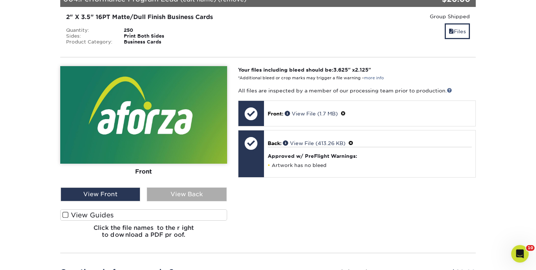
click at [216, 192] on div "View Back" at bounding box center [187, 194] width 80 height 14
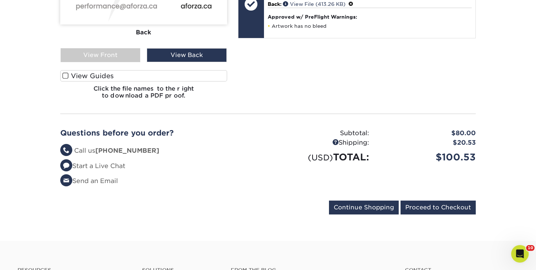
scroll to position [1062, 0]
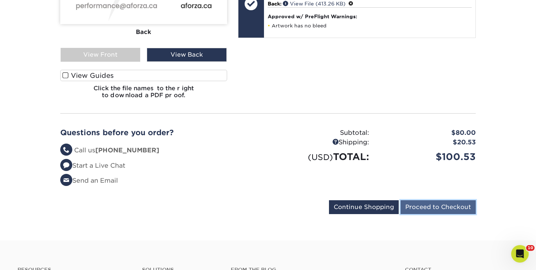
click at [426, 208] on input "Proceed to Checkout" at bounding box center [437, 207] width 75 height 14
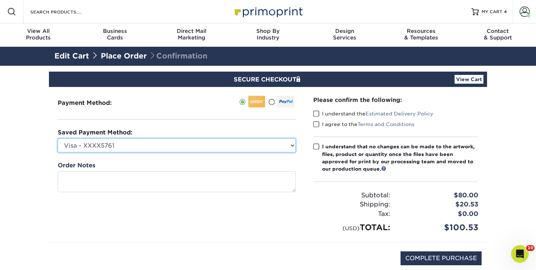
click at [58, 138] on select "Visa - XXXX5761 Visa - XXXX4569 Visa - XXXX1579 New Credit Card" at bounding box center [177, 145] width 238 height 14
select select "74071"
click option "Visa - XXXX1579" at bounding box center [0, 0] width 0 height 0
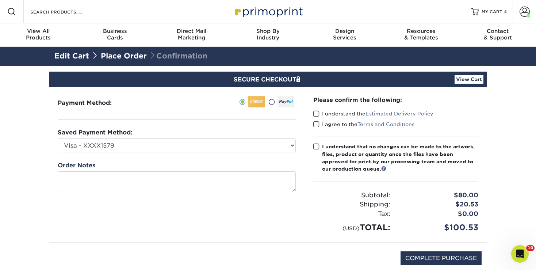
click at [318, 114] on span at bounding box center [316, 113] width 6 height 7
click at [0, 0] on input "I understand the Estimated Delivery Policy" at bounding box center [0, 0] width 0 height 0
click at [316, 126] on span at bounding box center [316, 124] width 6 height 7
click at [0, 0] on input "I agree to the Terms and Conditions" at bounding box center [0, 0] width 0 height 0
click at [317, 145] on span at bounding box center [316, 146] width 6 height 7
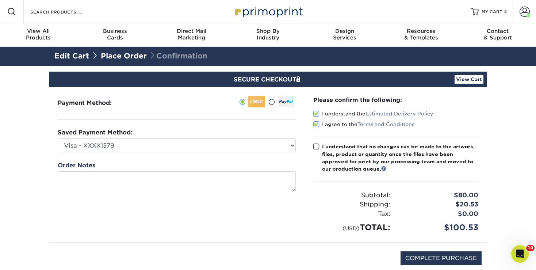
click at [0, 0] on input "I understand that no changes can be made to the artwork, files, product or quan…" at bounding box center [0, 0] width 0 height 0
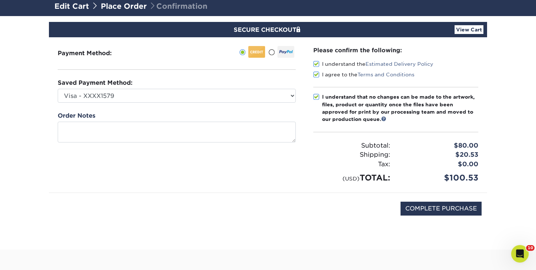
scroll to position [50, 0]
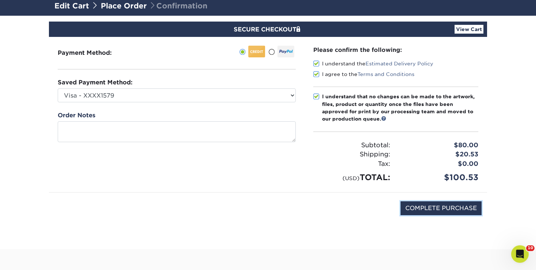
click at [435, 209] on input "COMPLETE PURCHASE" at bounding box center [440, 208] width 81 height 14
type input "PROCESSING, PLEASE WAIT..."
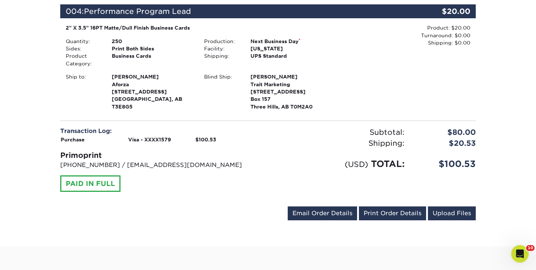
scroll to position [547, 0]
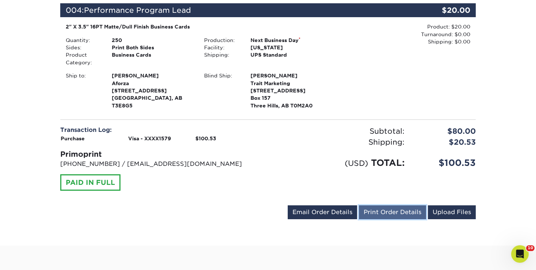
click at [396, 216] on link "Print Order Details" at bounding box center [392, 212] width 67 height 14
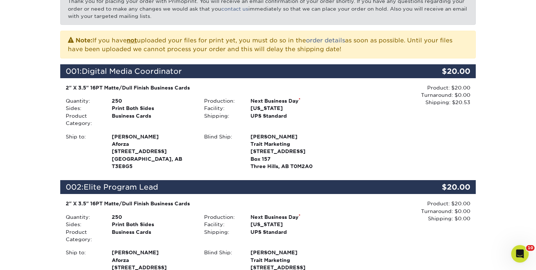
scroll to position [0, 0]
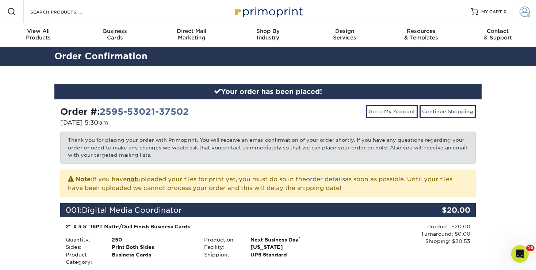
click at [526, 11] on span at bounding box center [524, 12] width 10 height 10
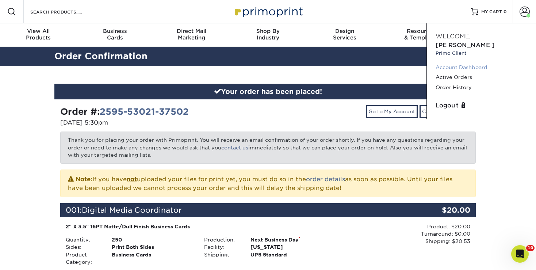
click at [475, 62] on link "Account Dashboard" at bounding box center [481, 67] width 92 height 10
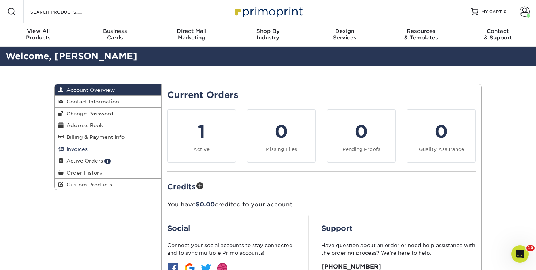
click at [109, 148] on link "Invoices" at bounding box center [108, 149] width 107 height 12
